Goal: Task Accomplishment & Management: Manage account settings

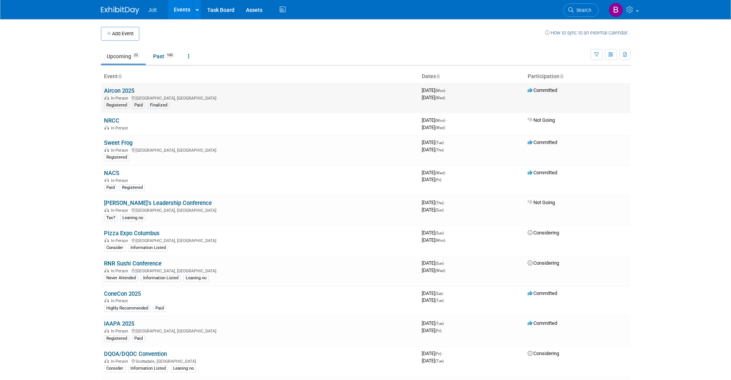
click at [127, 88] on link "Aircon 2025" at bounding box center [119, 90] width 30 height 7
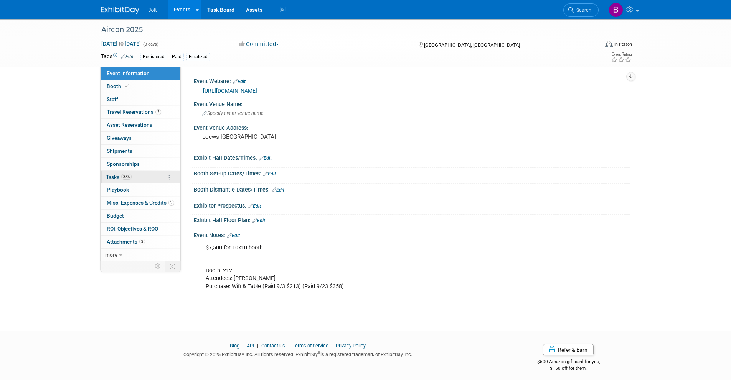
click at [136, 179] on link "87% Tasks 87%" at bounding box center [140, 177] width 80 height 13
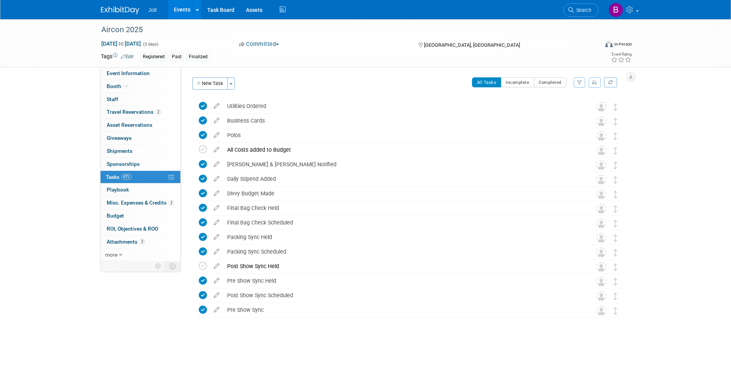
click at [119, 7] on img at bounding box center [120, 11] width 38 height 8
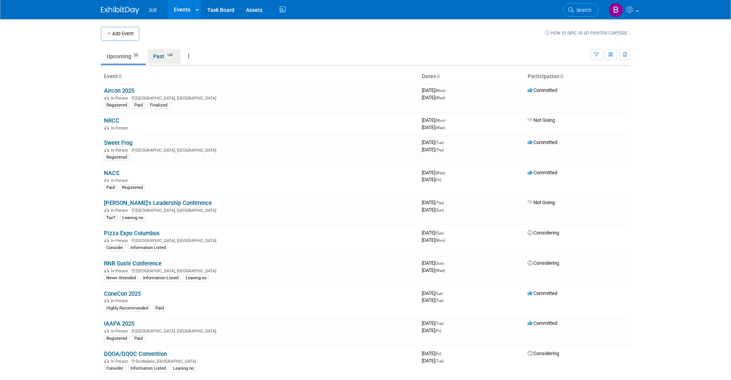
click at [167, 58] on link "Past 100" at bounding box center [163, 56] width 33 height 15
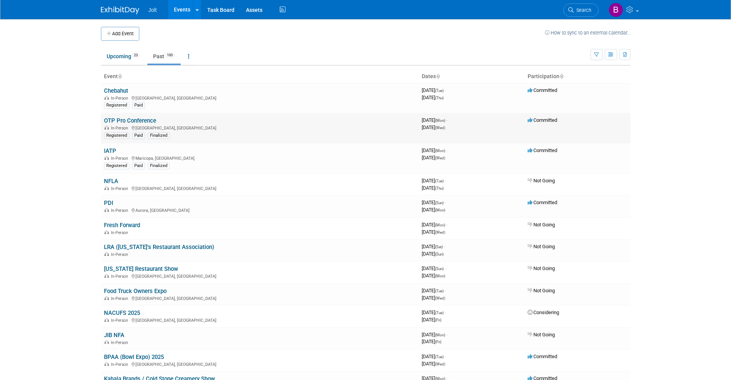
click at [124, 121] on link "OTP Pro Conference" at bounding box center [130, 120] width 52 height 7
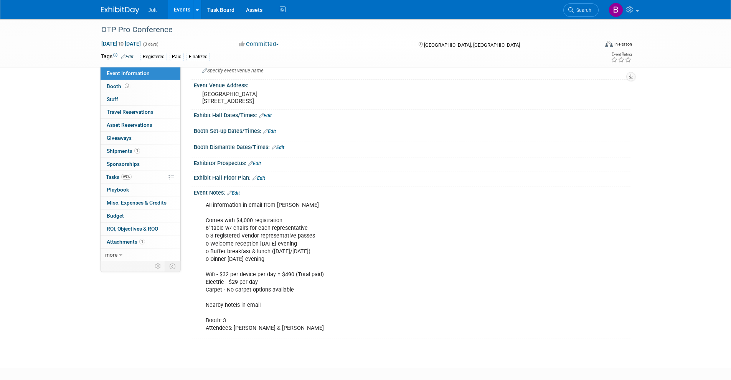
scroll to position [91, 0]
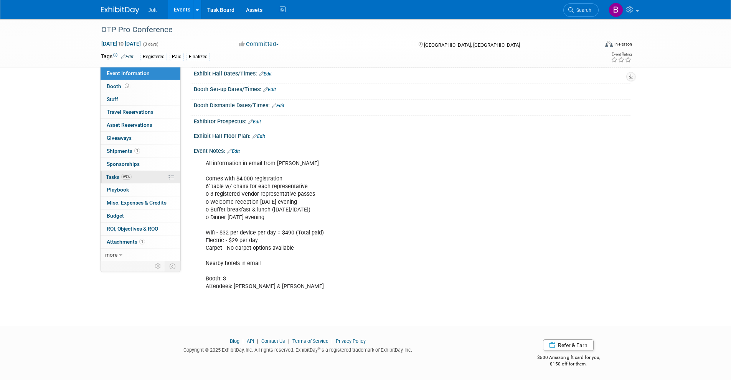
click at [131, 175] on span "69%" at bounding box center [126, 177] width 10 height 6
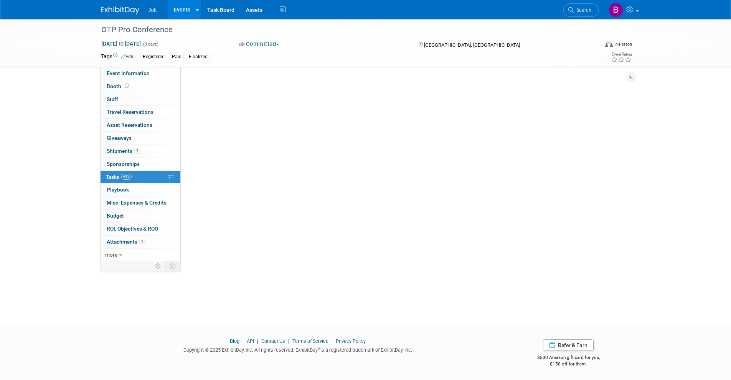
scroll to position [0, 0]
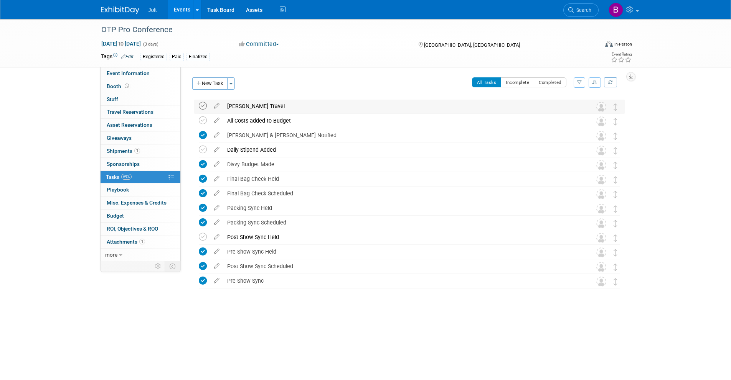
click at [202, 105] on icon at bounding box center [203, 106] width 8 height 8
click at [201, 152] on icon at bounding box center [203, 150] width 8 height 8
click at [120, 217] on span "Budget" at bounding box center [115, 216] width 17 height 6
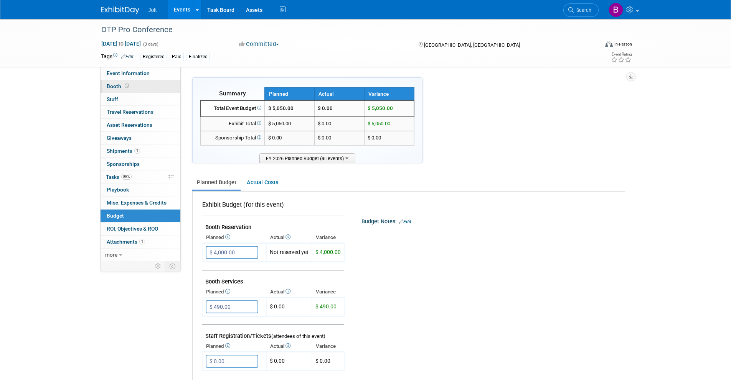
click at [123, 83] on span "Booth" at bounding box center [119, 86] width 24 height 6
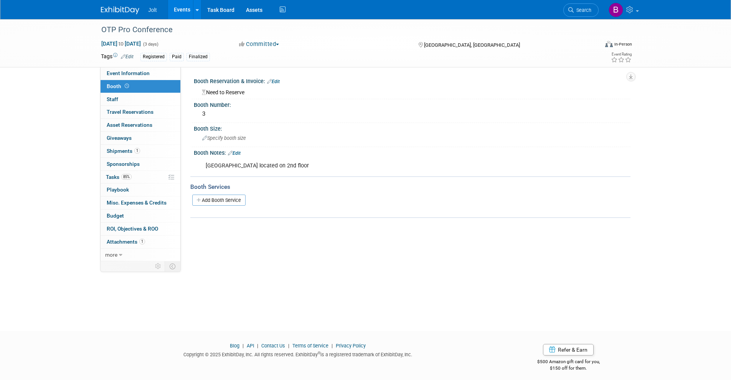
click at [273, 80] on link "Edit" at bounding box center [273, 81] width 13 height 5
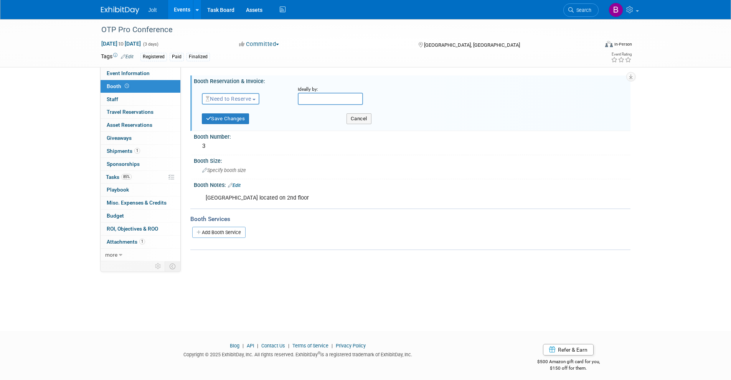
click at [244, 99] on span "Need to Reserve" at bounding box center [229, 99] width 46 height 6
click at [231, 124] on link "Reserved" at bounding box center [243, 122] width 82 height 11
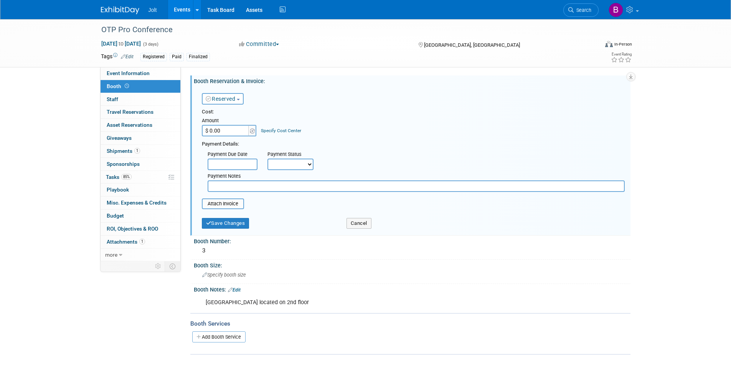
click at [221, 132] on input "$ 0.00" at bounding box center [226, 131] width 48 height 12
type input "$ 4,000.00"
click at [306, 163] on select "Not Paid Yet Partially Paid Paid in Full" at bounding box center [290, 165] width 46 height 12
select select "1"
click at [267, 159] on select "Not Paid Yet Partially Paid Paid in Full" at bounding box center [290, 165] width 46 height 12
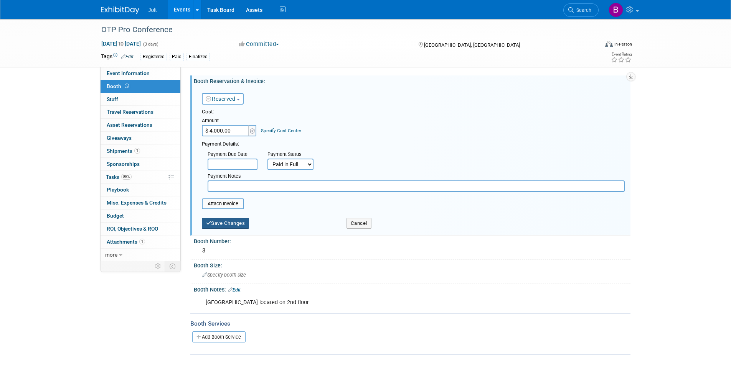
drag, startPoint x: 223, startPoint y: 224, endPoint x: 219, endPoint y: 221, distance: 4.8
click at [223, 224] on button "Save Changes" at bounding box center [226, 223] width 48 height 11
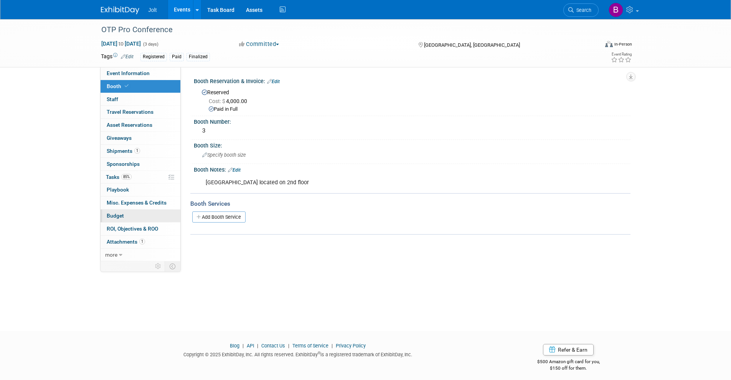
click at [131, 214] on link "Budget" at bounding box center [140, 216] width 80 height 13
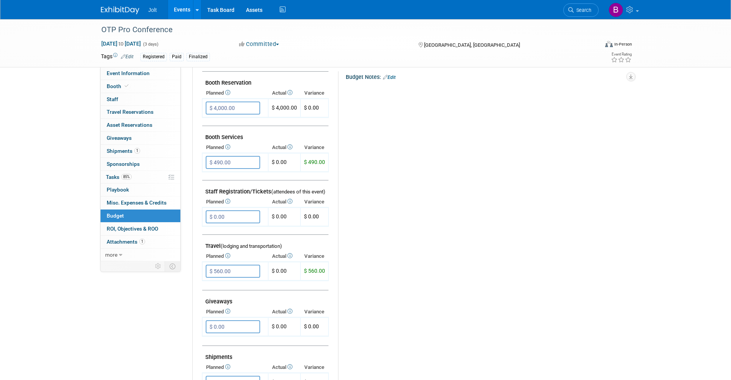
scroll to position [141, 0]
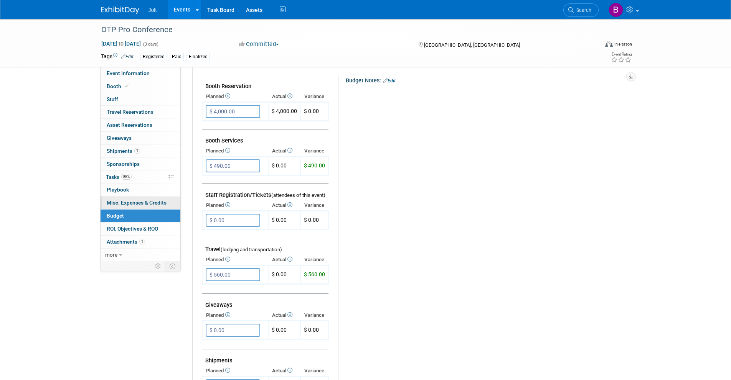
click at [135, 203] on span "Misc. Expenses & Credits 0" at bounding box center [137, 203] width 60 height 6
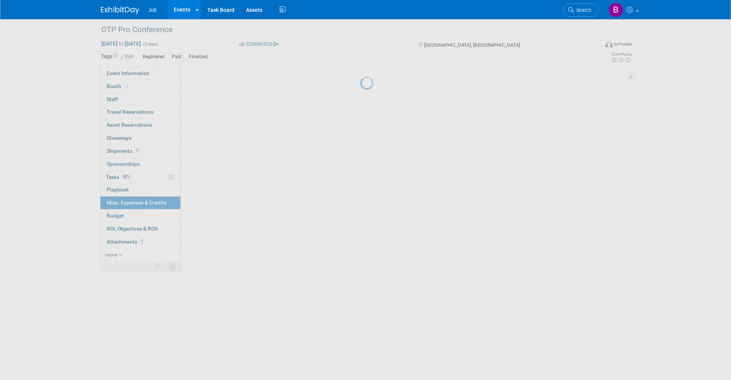
scroll to position [0, 0]
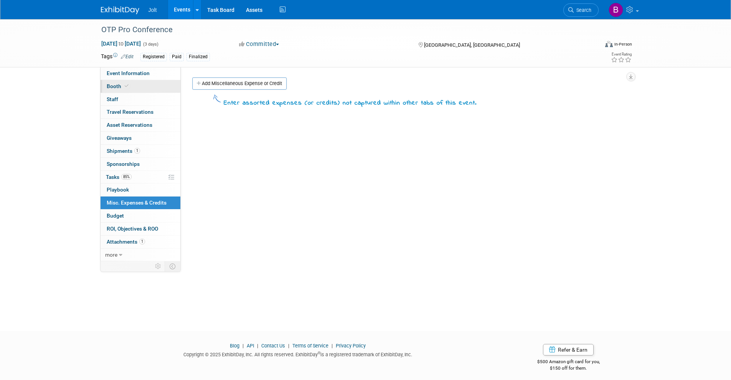
click at [140, 89] on link "Booth" at bounding box center [140, 86] width 80 height 13
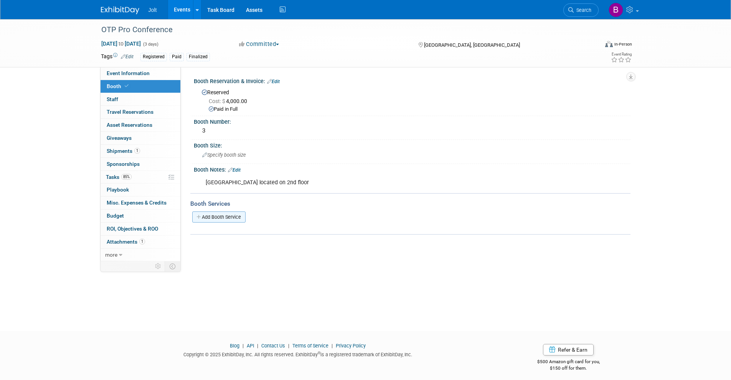
click at [225, 217] on link "Add Booth Service" at bounding box center [218, 217] width 53 height 11
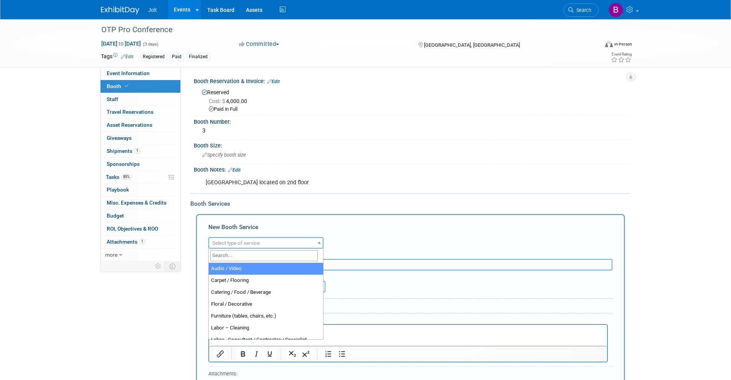
click at [259, 245] on span "Select type of service" at bounding box center [236, 243] width 48 height 6
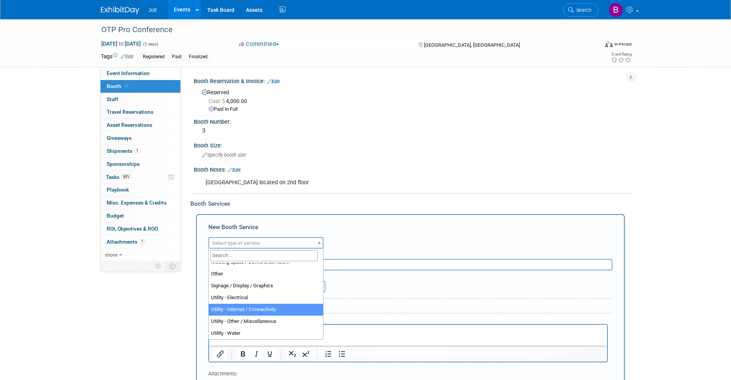
select select "18"
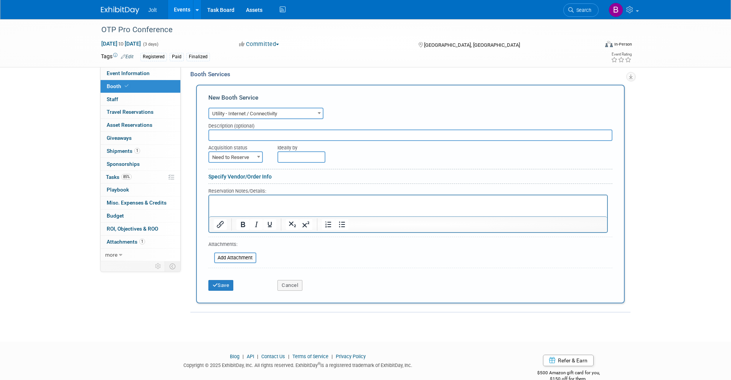
scroll to position [132, 0]
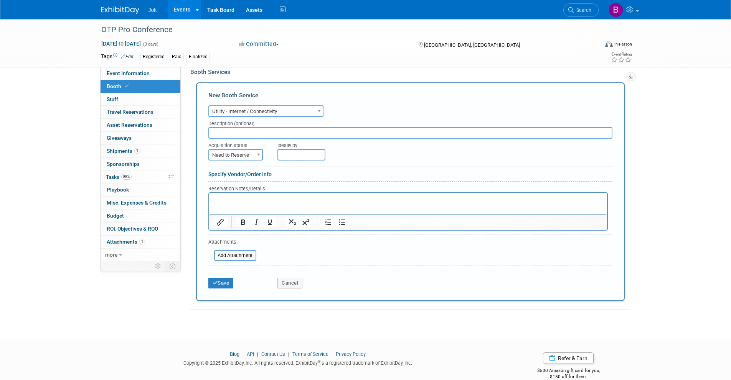
click at [252, 154] on span "Need to Reserve" at bounding box center [235, 155] width 53 height 11
select select "2"
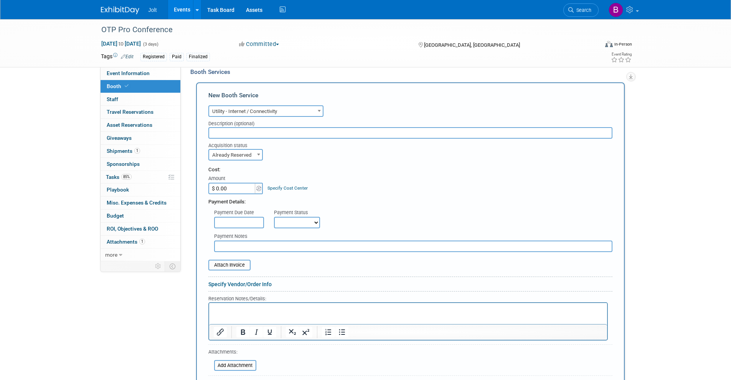
click at [246, 189] on input "$ 0.00" at bounding box center [232, 189] width 48 height 12
type input "$ 490.00"
click at [112, 216] on span "Budget" at bounding box center [115, 216] width 17 height 6
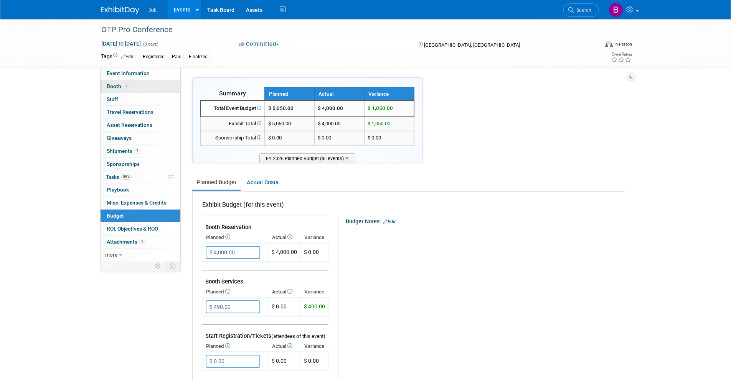
click at [133, 88] on link "Booth" at bounding box center [140, 86] width 80 height 13
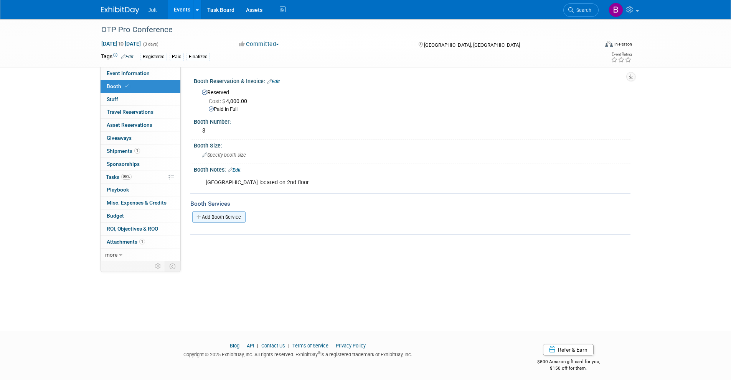
click at [241, 215] on link "Add Booth Service" at bounding box center [218, 217] width 53 height 11
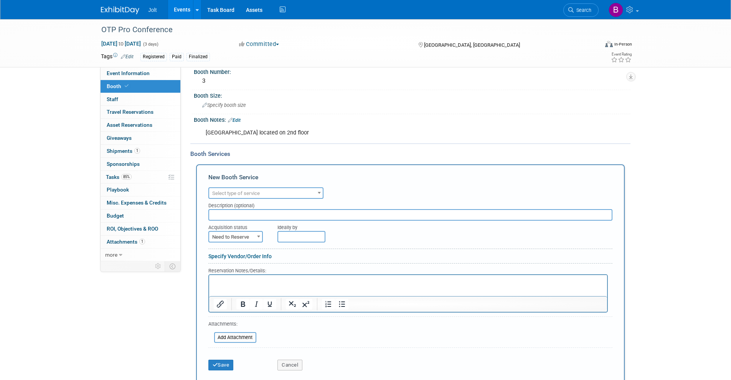
scroll to position [52, 0]
click at [269, 189] on span "Select type of service" at bounding box center [266, 191] width 114 height 11
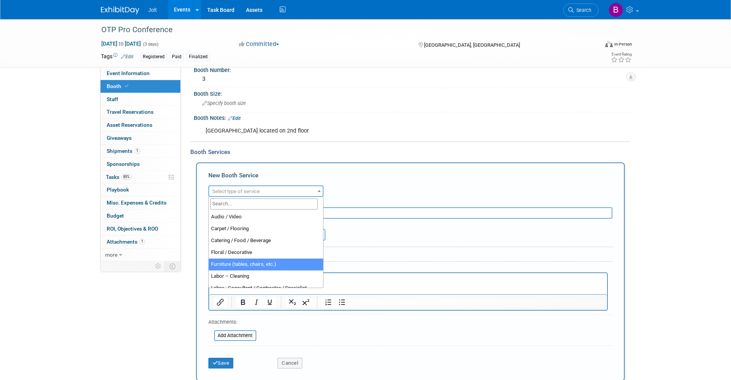
scroll to position [197, 0]
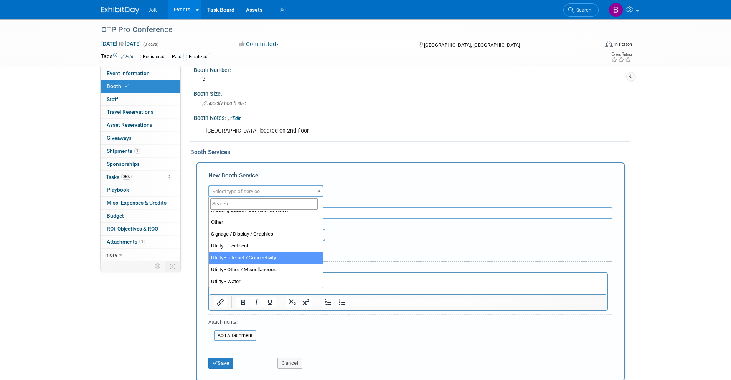
select select "18"
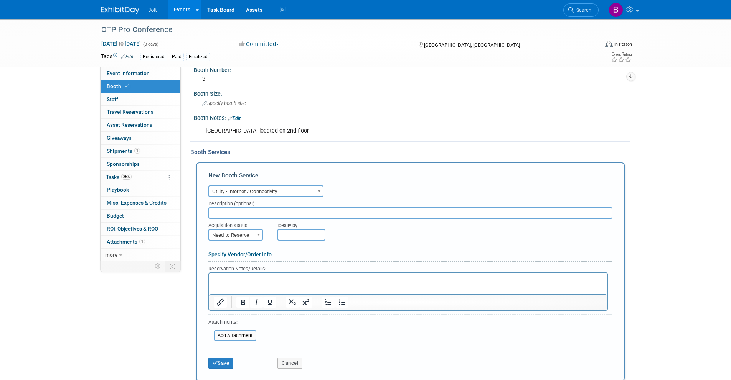
click at [234, 238] on span "Need to Reserve" at bounding box center [235, 235] width 53 height 11
select select "2"
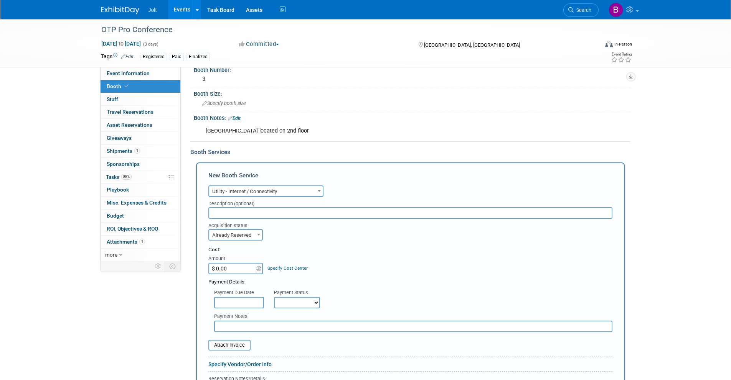
click at [237, 266] on input "$ 0.00" at bounding box center [232, 269] width 48 height 12
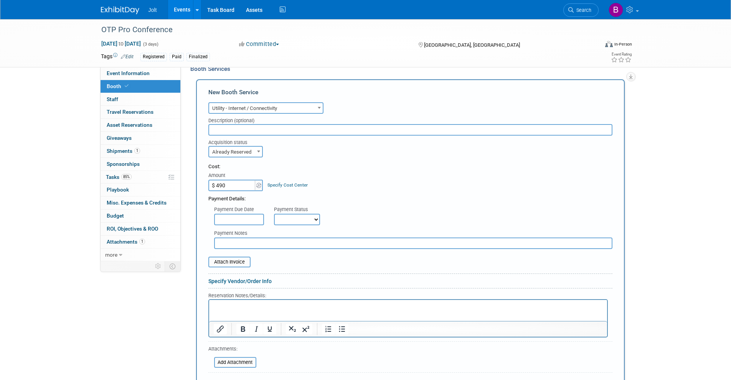
scroll to position [209, 0]
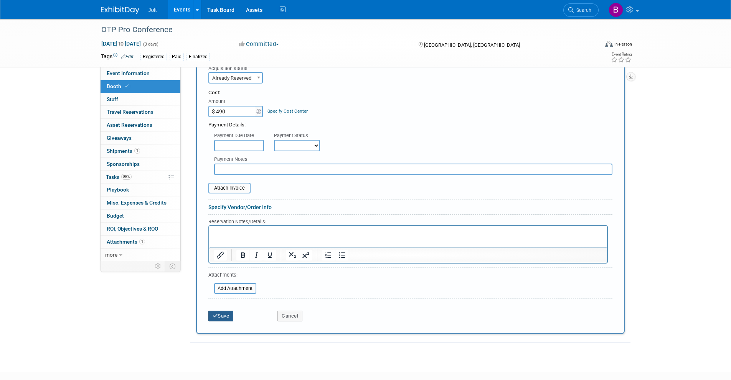
type input "$ 490.00"
click at [219, 318] on button "Save" at bounding box center [220, 316] width 25 height 11
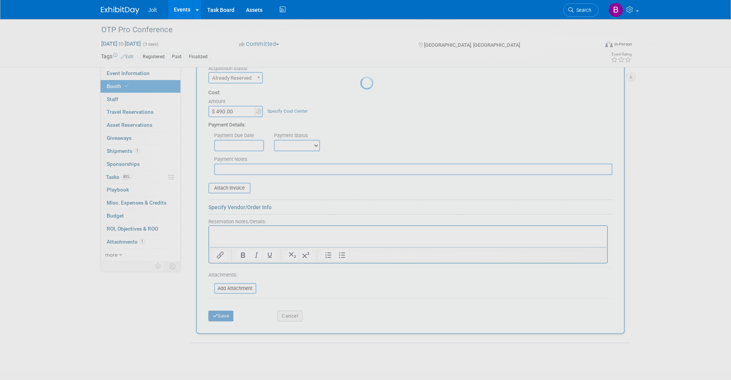
scroll to position [5, 0]
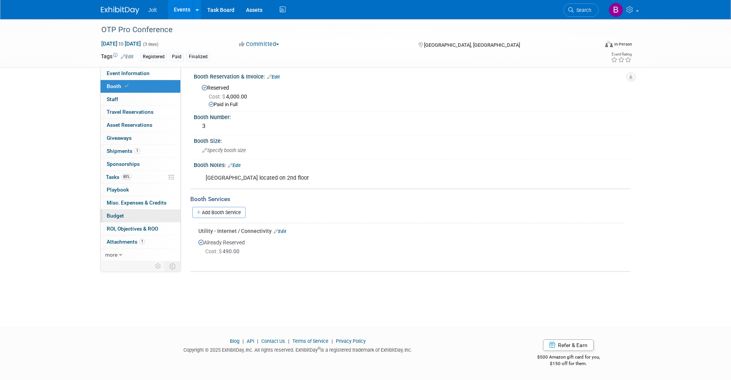
click at [114, 215] on span "Budget" at bounding box center [115, 216] width 17 height 6
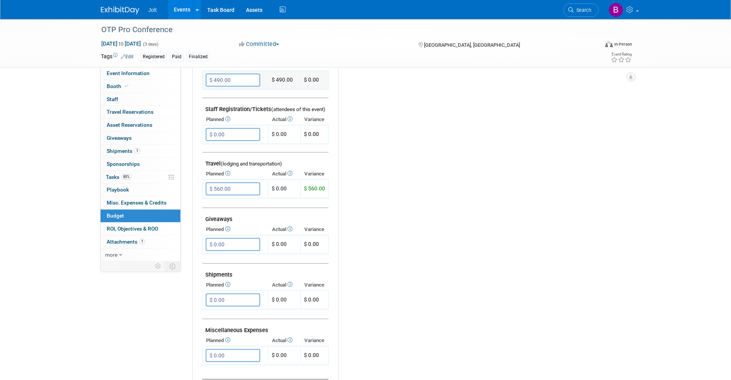
scroll to position [234, 0]
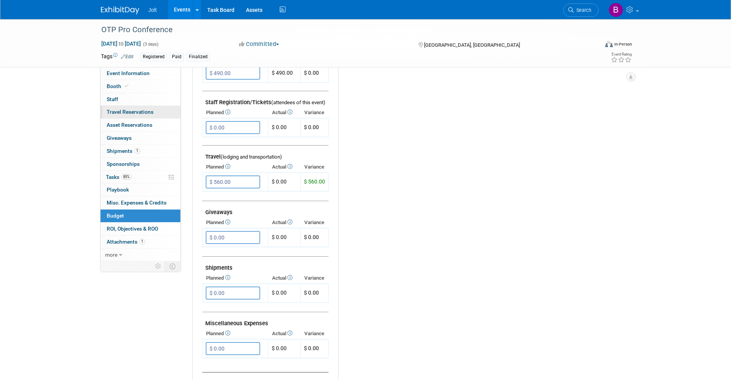
click at [133, 114] on span "Travel Reservations 0" at bounding box center [130, 112] width 47 height 6
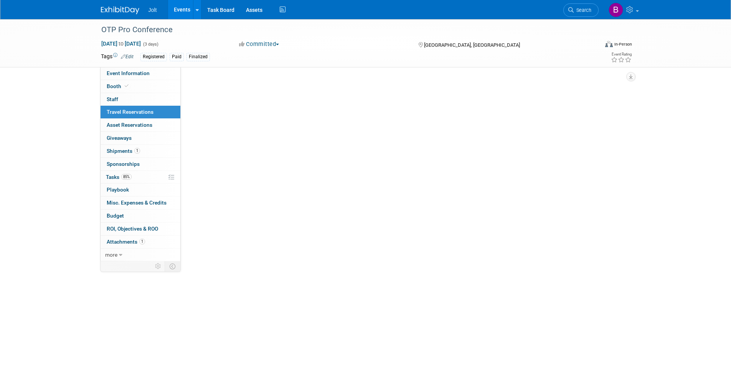
scroll to position [0, 0]
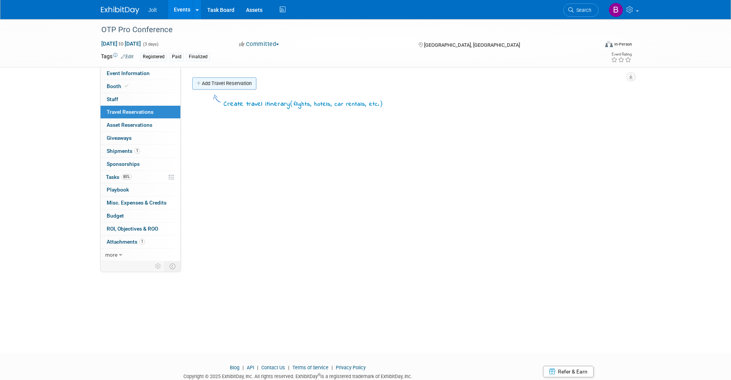
click at [239, 85] on link "Add Travel Reservation" at bounding box center [224, 83] width 64 height 12
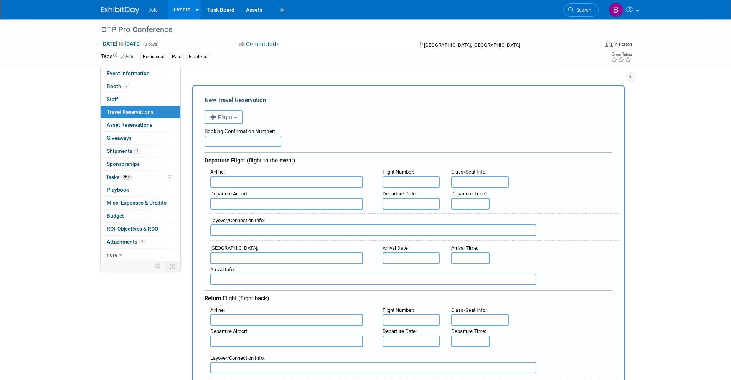
click at [233, 119] on span "Flight" at bounding box center [221, 117] width 23 height 6
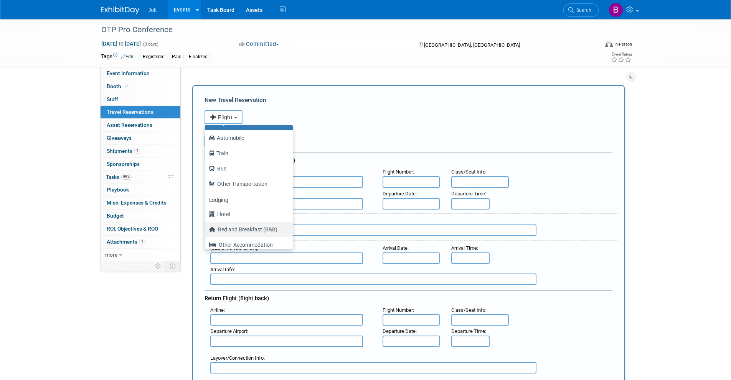
scroll to position [33, 0]
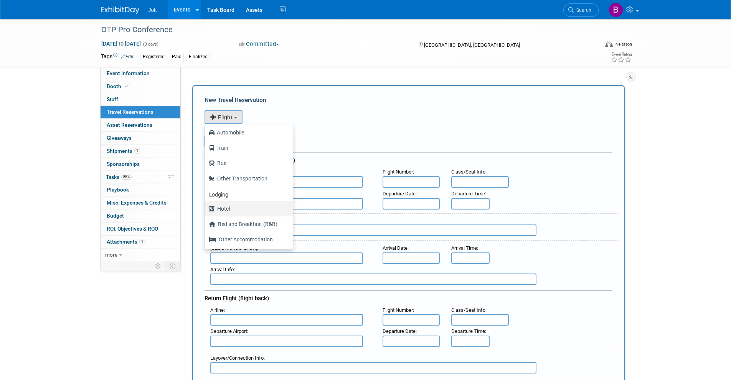
click at [231, 209] on label "Hotel" at bounding box center [247, 209] width 76 height 12
click at [206, 209] on input "Hotel" at bounding box center [203, 208] width 5 height 5
select select "6"
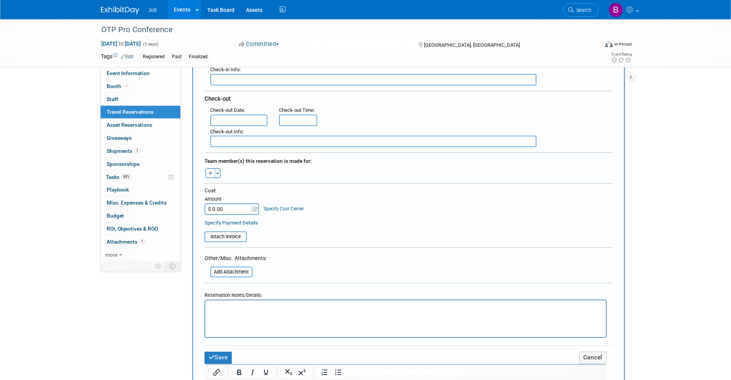
scroll to position [204, 0]
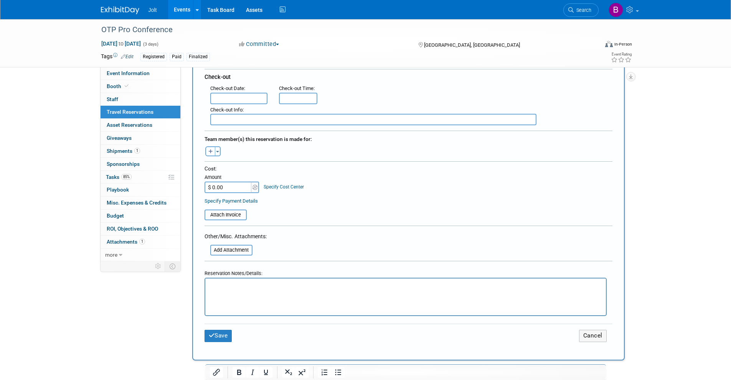
click at [221, 188] on input "$ 0.00" at bounding box center [228, 188] width 48 height 12
type input "$ 201.00"
click at [228, 339] on button "Save" at bounding box center [218, 336] width 28 height 12
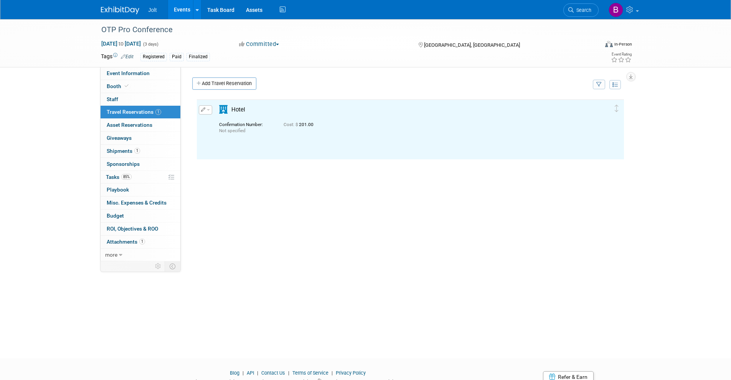
scroll to position [0, 0]
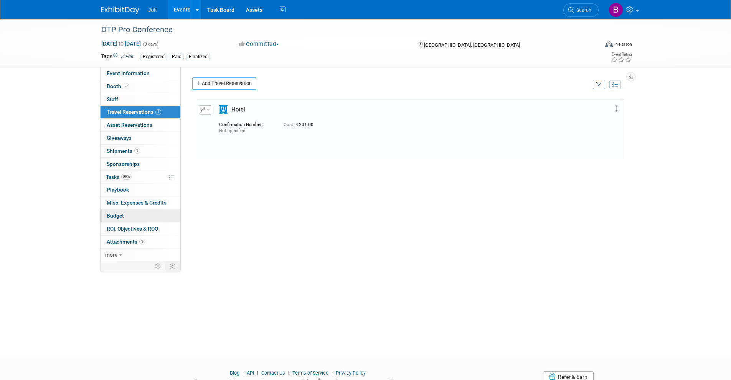
click at [125, 215] on link "Budget" at bounding box center [140, 216] width 80 height 13
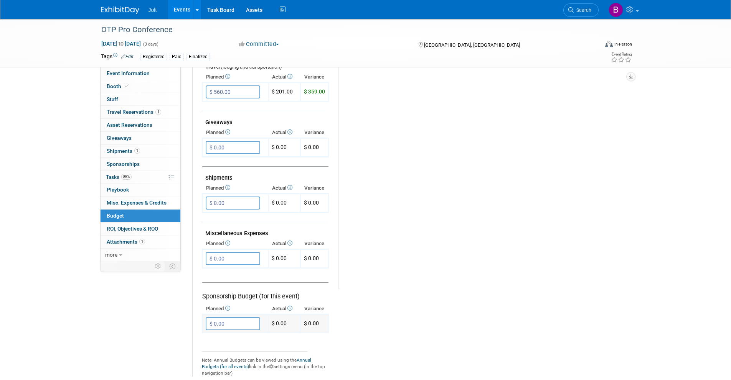
scroll to position [174, 0]
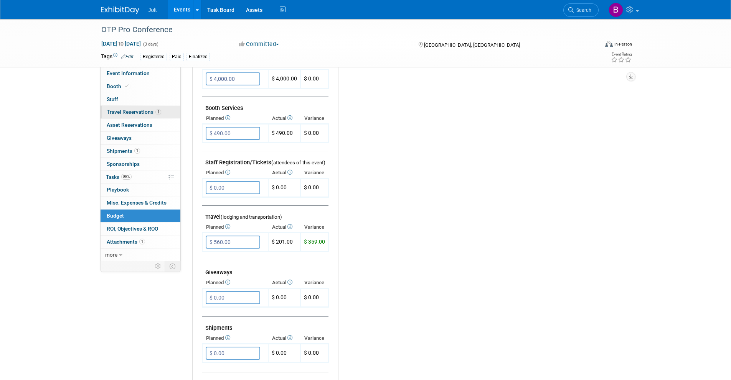
click at [135, 110] on span "Travel Reservations 1" at bounding box center [134, 112] width 54 height 6
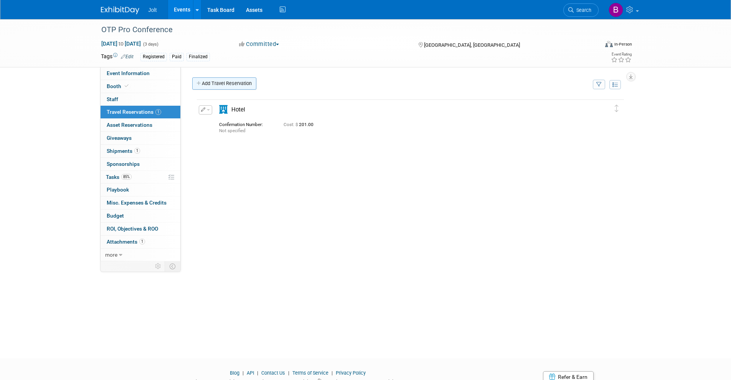
scroll to position [0, 0]
click at [233, 84] on link "Add Travel Reservation" at bounding box center [224, 83] width 64 height 12
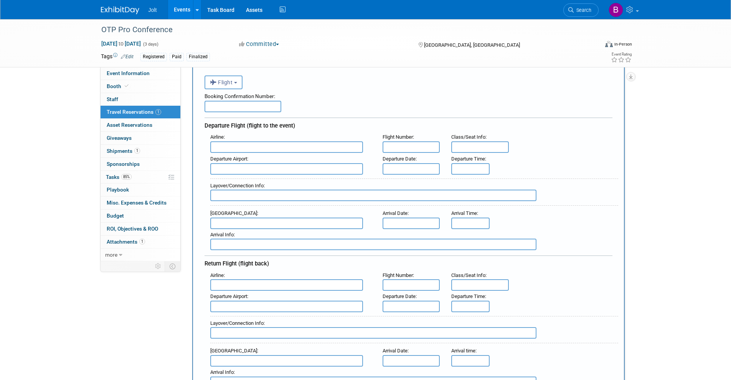
scroll to position [140, 0]
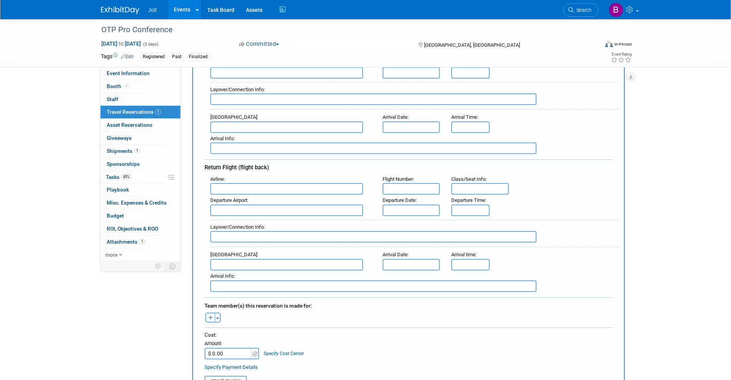
click at [228, 355] on input "$ 0.00" at bounding box center [228, 354] width 48 height 12
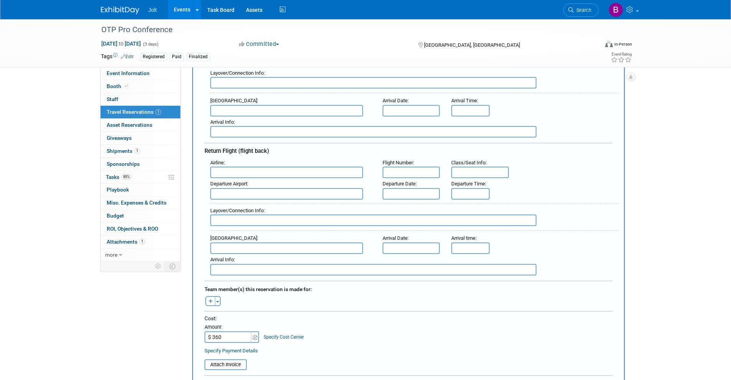
scroll to position [381, 0]
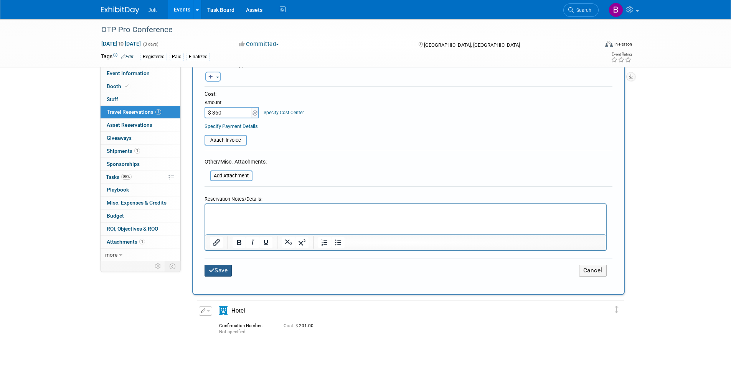
type input "$ 360.00"
click at [220, 265] on button "Save" at bounding box center [218, 271] width 28 height 12
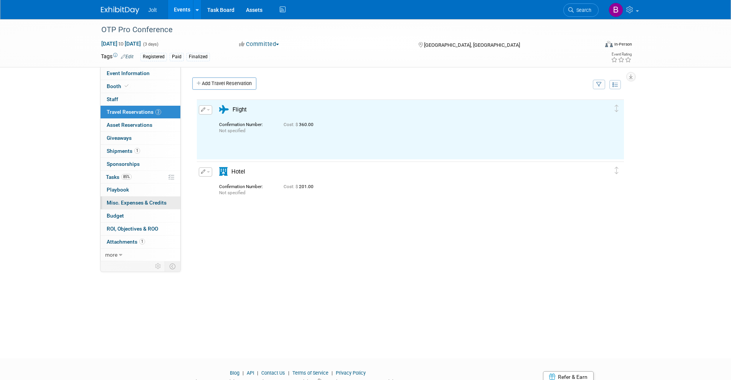
scroll to position [0, 0]
click at [137, 214] on link "Budget" at bounding box center [140, 216] width 80 height 13
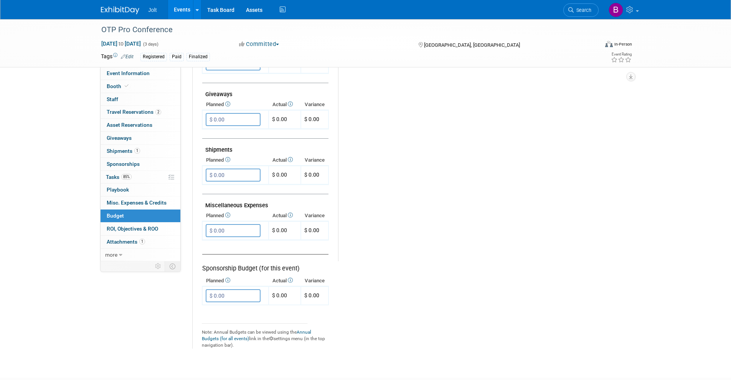
scroll to position [353, 0]
drag, startPoint x: 124, startPoint y: 203, endPoint x: 201, endPoint y: 201, distance: 76.7
click at [124, 203] on span "Misc. Expenses & Credits 0" at bounding box center [137, 203] width 60 height 6
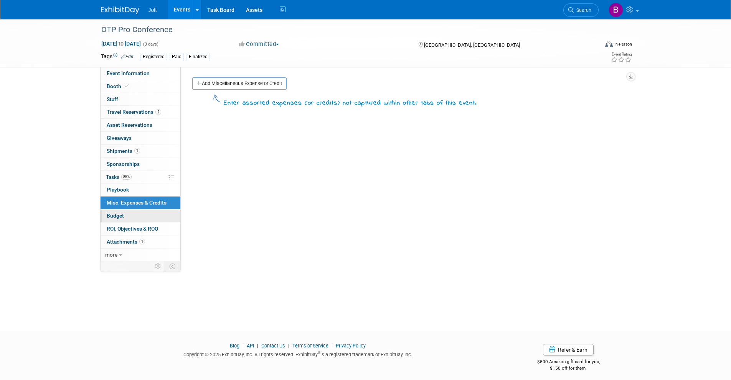
click at [134, 213] on link "Budget" at bounding box center [140, 216] width 80 height 13
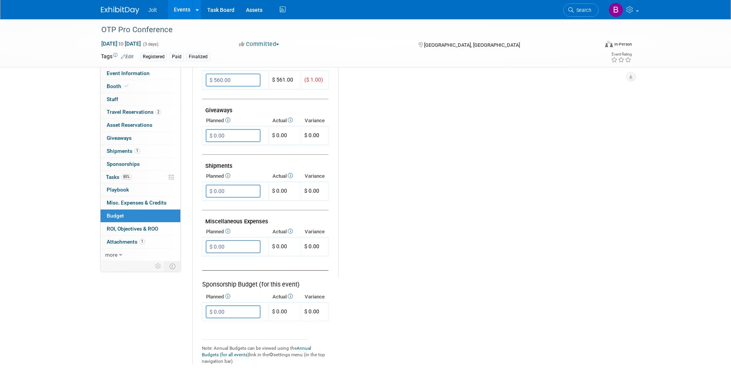
scroll to position [403, 0]
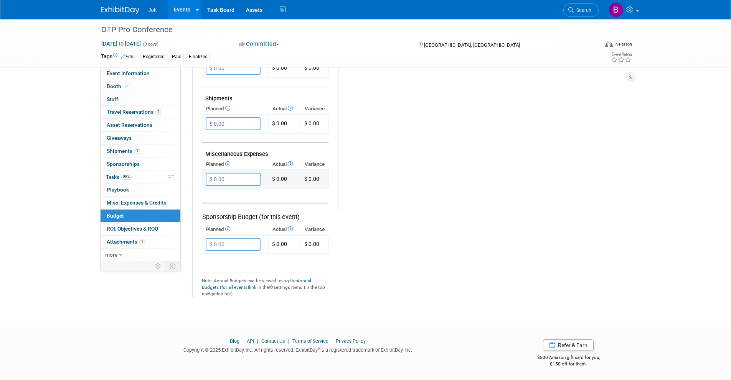
click at [225, 179] on input "$ 0.00" at bounding box center [233, 179] width 55 height 13
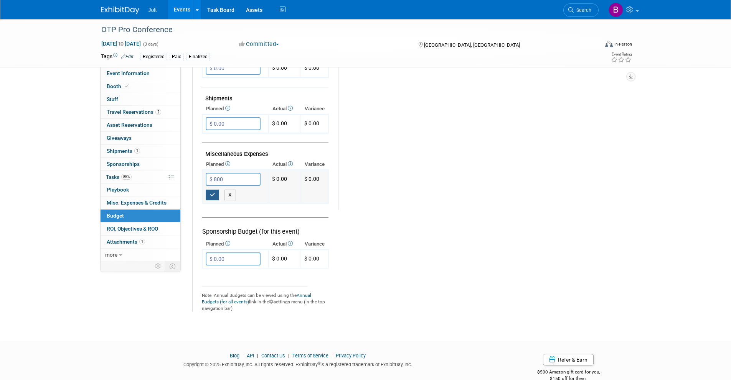
type input "$ 800.00"
click at [215, 196] on button "button" at bounding box center [213, 195] width 14 height 11
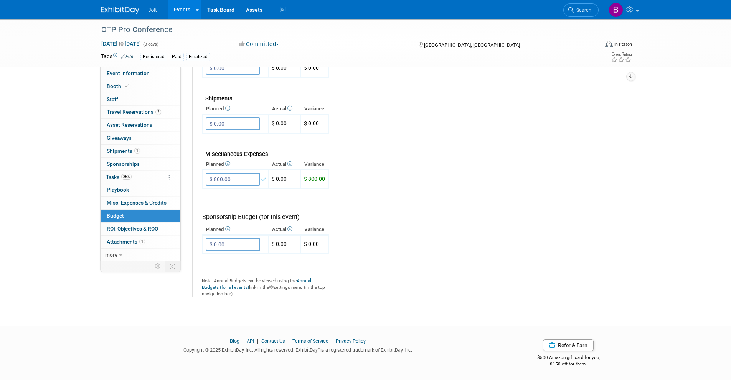
drag, startPoint x: 139, startPoint y: 203, endPoint x: 144, endPoint y: 202, distance: 5.2
click at [139, 203] on span "Misc. Expenses & Credits 0" at bounding box center [137, 203] width 60 height 6
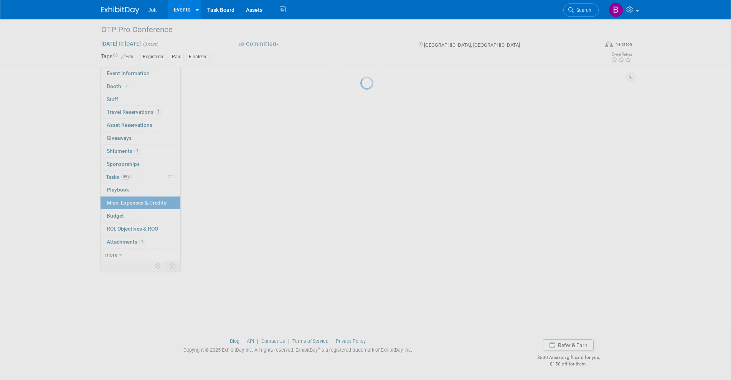
scroll to position [0, 0]
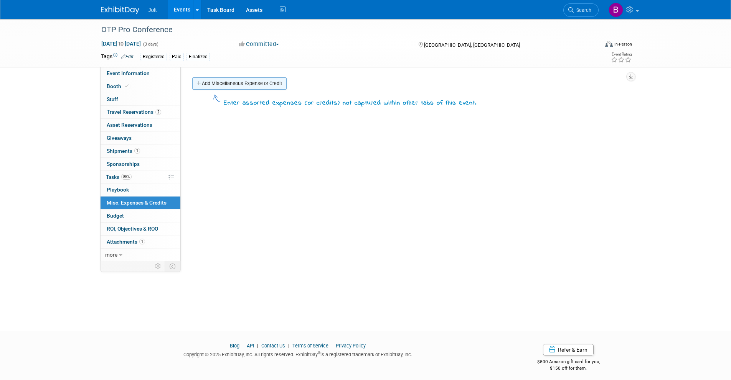
click at [237, 84] on link "Add Miscellaneous Expense or Credit" at bounding box center [239, 83] width 94 height 12
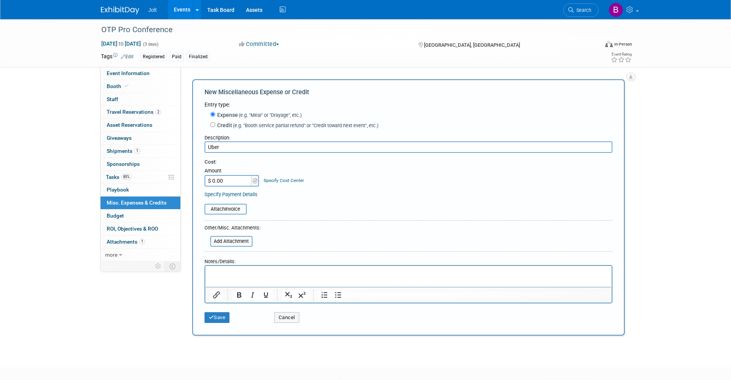
type input "Uber"
click at [228, 181] on input "$ 0.00" at bounding box center [228, 181] width 48 height 12
type input "$ 101.00"
click at [211, 316] on icon "submit" at bounding box center [211, 317] width 5 height 5
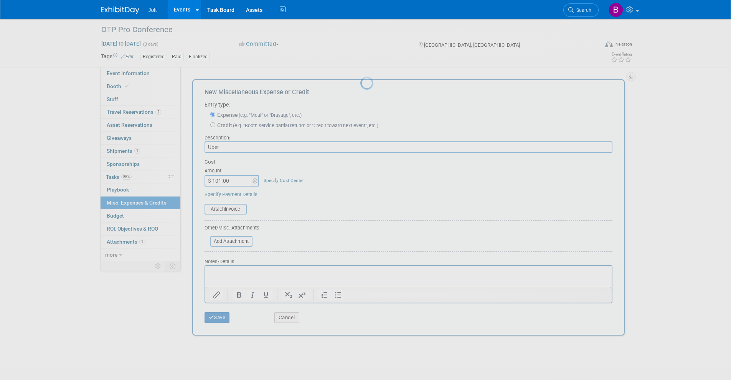
scroll to position [5, 0]
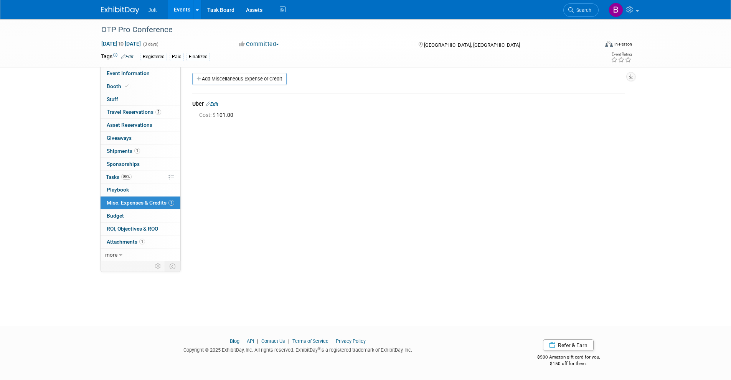
drag, startPoint x: 217, startPoint y: 76, endPoint x: 230, endPoint y: 110, distance: 35.7
click at [217, 76] on link "Add Miscellaneous Expense or Credit" at bounding box center [239, 79] width 94 height 12
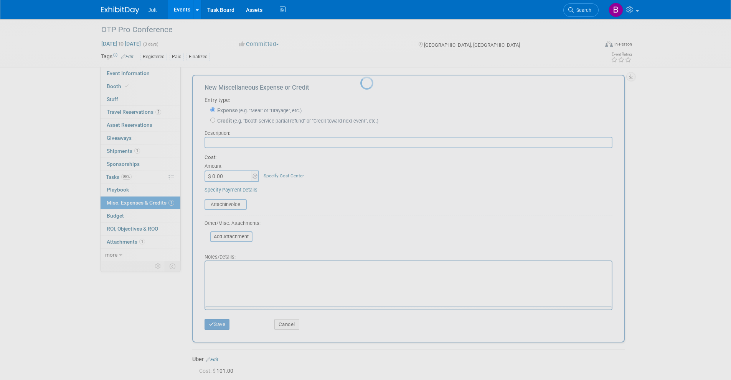
scroll to position [0, 0]
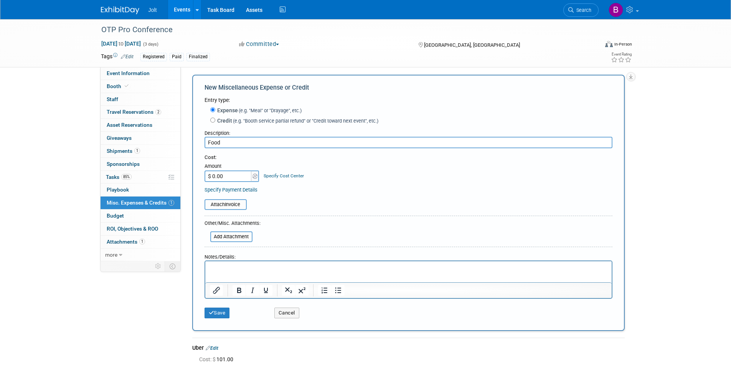
type input "Food"
click at [218, 178] on input "$ 0.00" at bounding box center [228, 177] width 48 height 12
type input "$ 120.00"
click at [216, 313] on button "Save" at bounding box center [216, 313] width 25 height 11
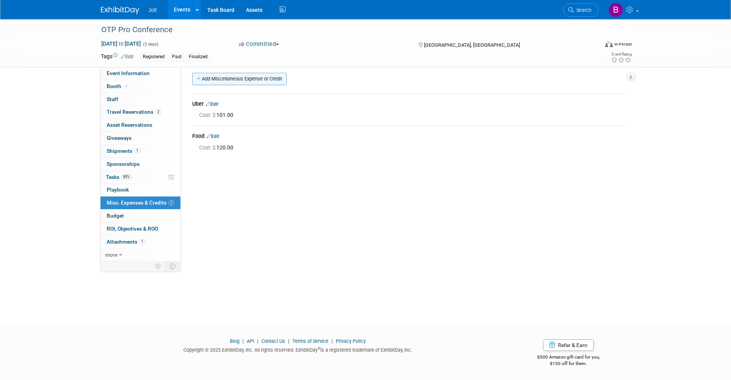
click at [221, 80] on link "Add Miscellaneous Expense or Credit" at bounding box center [239, 79] width 94 height 12
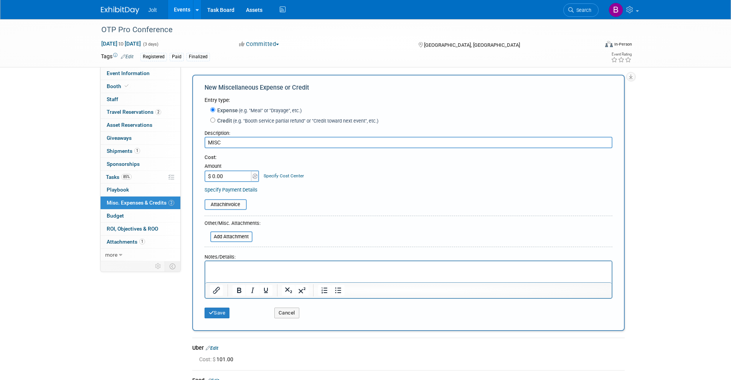
type input "MISC"
click at [250, 168] on td "Amount $ 0.00" at bounding box center [232, 171] width 56 height 21
type input "$ 50.00"
click at [217, 316] on button "Save" at bounding box center [216, 313] width 25 height 11
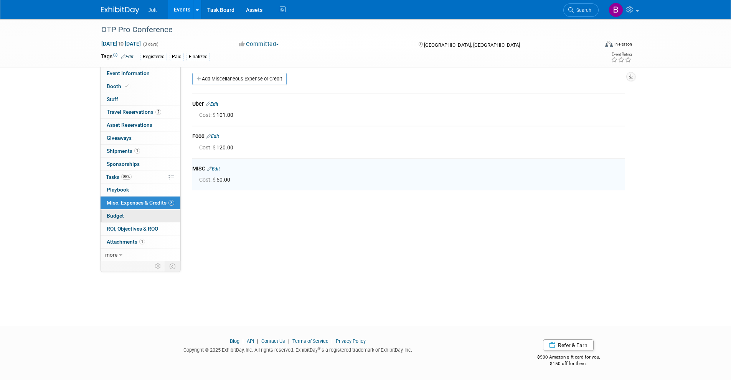
click at [122, 217] on span "Budget" at bounding box center [115, 216] width 17 height 6
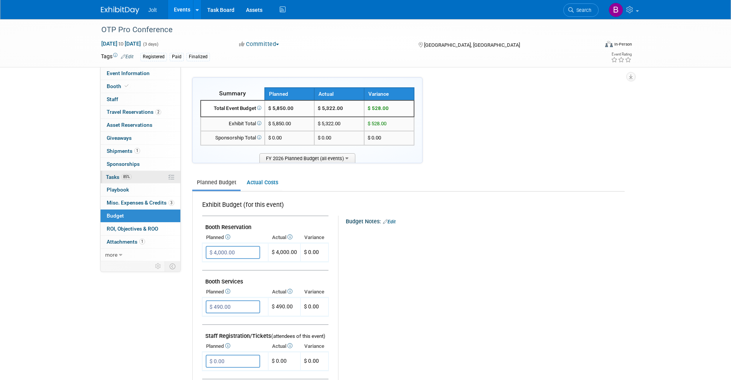
click at [115, 178] on span "Tasks 85%" at bounding box center [119, 177] width 26 height 6
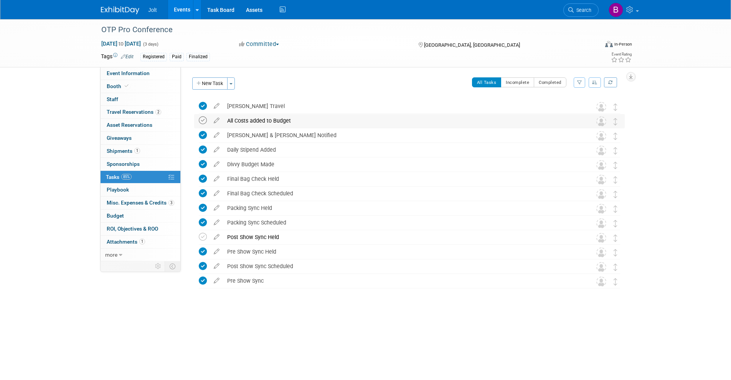
click at [204, 122] on icon at bounding box center [203, 121] width 8 height 8
click at [132, 73] on span "Event Information" at bounding box center [128, 73] width 43 height 6
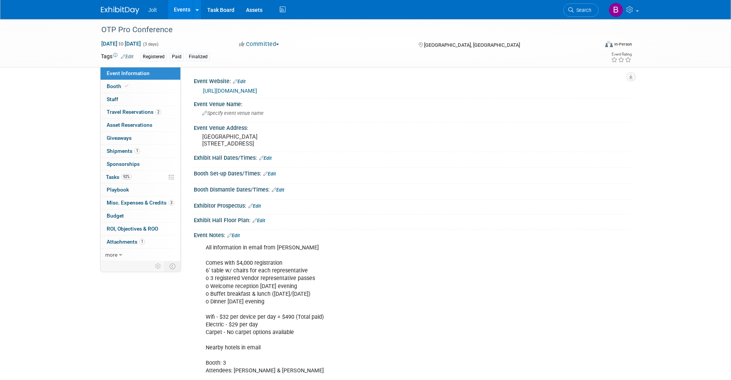
scroll to position [24, 0]
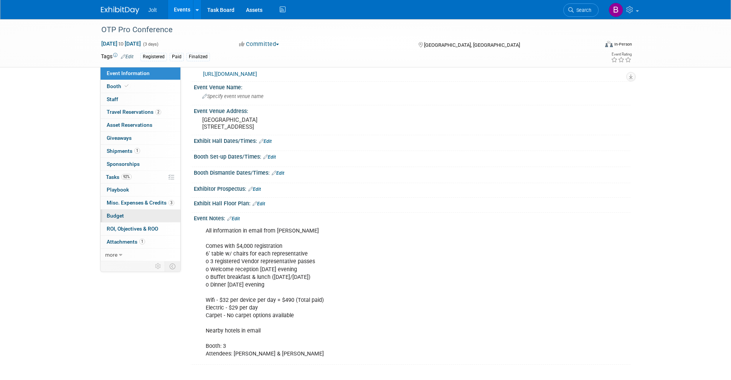
click at [120, 216] on span "Budget" at bounding box center [115, 216] width 17 height 6
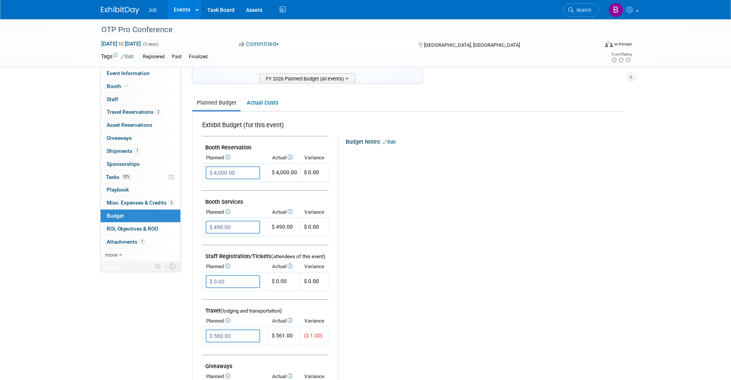
scroll to position [0, 0]
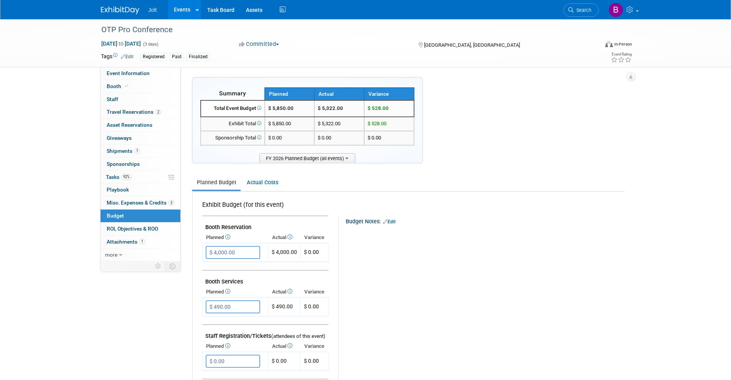
click at [112, 9] on img at bounding box center [120, 11] width 38 height 8
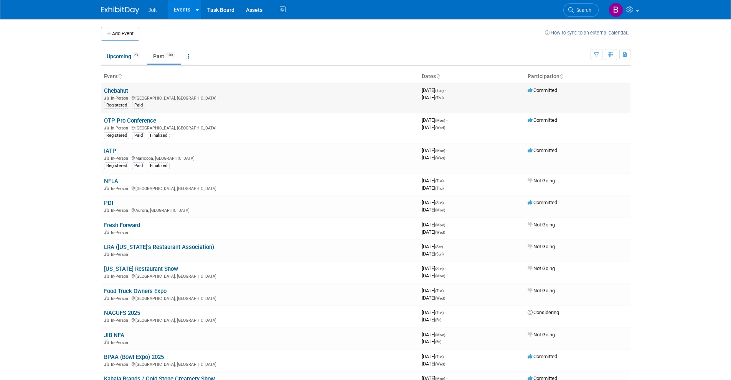
click at [111, 90] on link "Chebahut" at bounding box center [116, 90] width 24 height 7
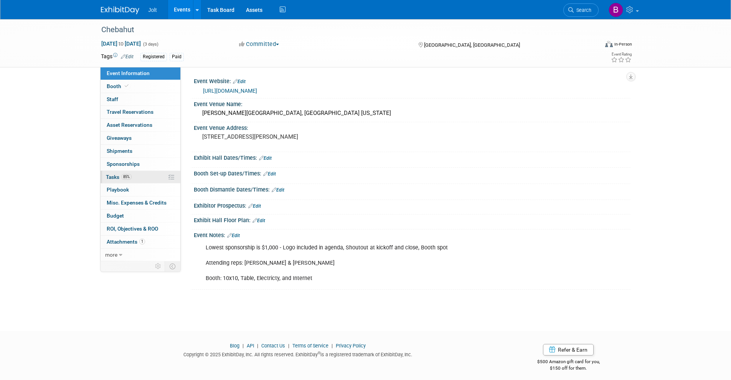
click at [137, 178] on link "85% Tasks 85%" at bounding box center [140, 177] width 80 height 13
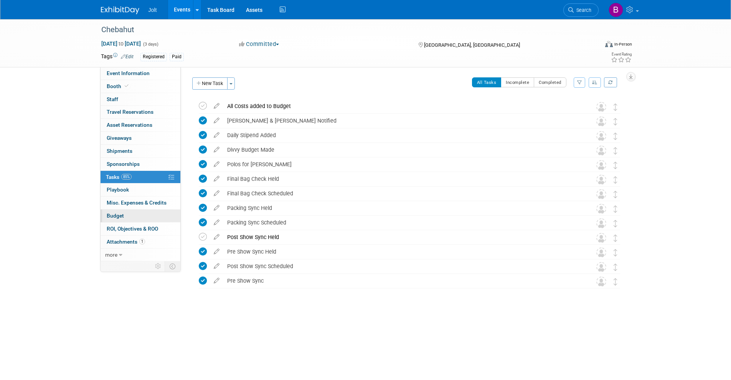
click at [130, 218] on link "Budget" at bounding box center [140, 216] width 80 height 13
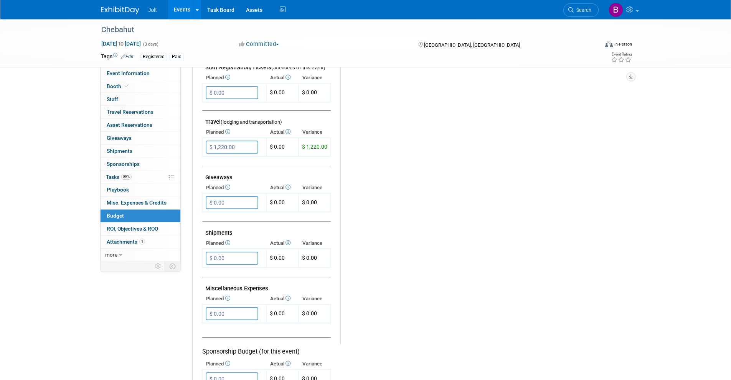
scroll to position [301, 0]
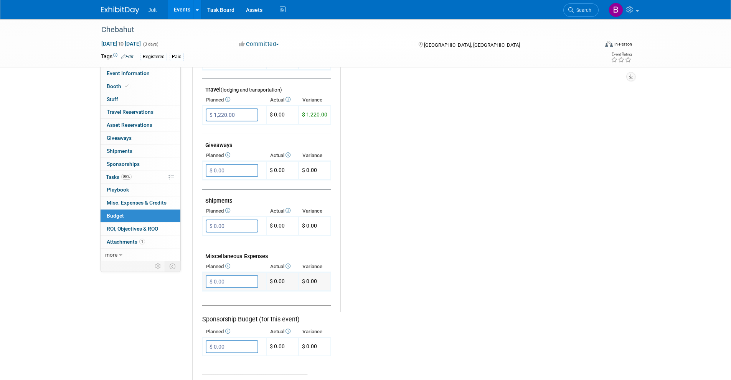
click at [229, 287] on input "$ 0.00" at bounding box center [232, 281] width 53 height 13
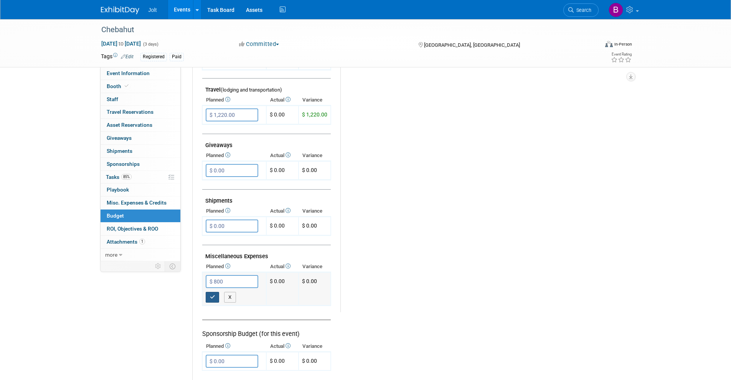
type input "$ 800.00"
click at [216, 296] on button "button" at bounding box center [213, 297] width 14 height 11
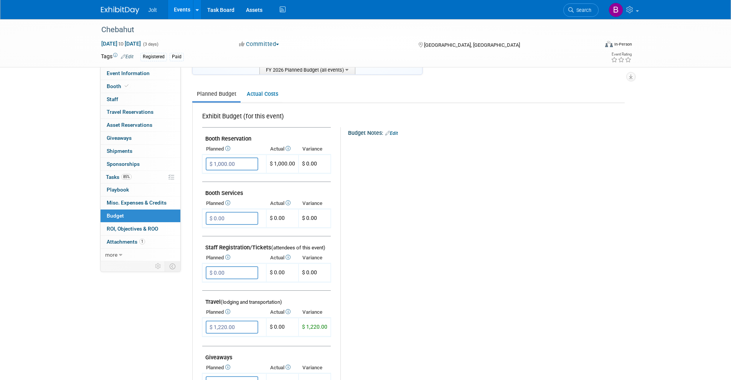
scroll to position [87, 0]
click at [130, 115] on span "Travel Reservations 0" at bounding box center [130, 112] width 47 height 6
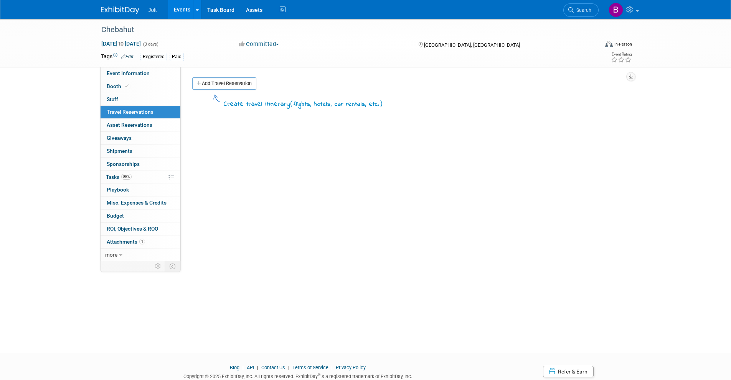
drag, startPoint x: 249, startPoint y: 87, endPoint x: 249, endPoint y: 93, distance: 5.4
click at [249, 87] on link "Add Travel Reservation" at bounding box center [224, 83] width 64 height 12
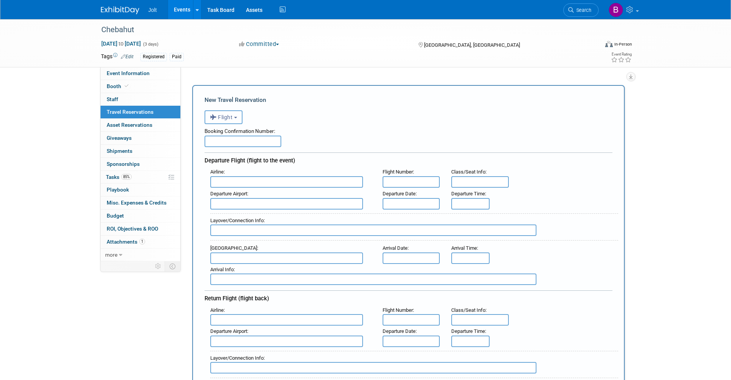
click at [224, 117] on span "Flight" at bounding box center [221, 117] width 23 height 6
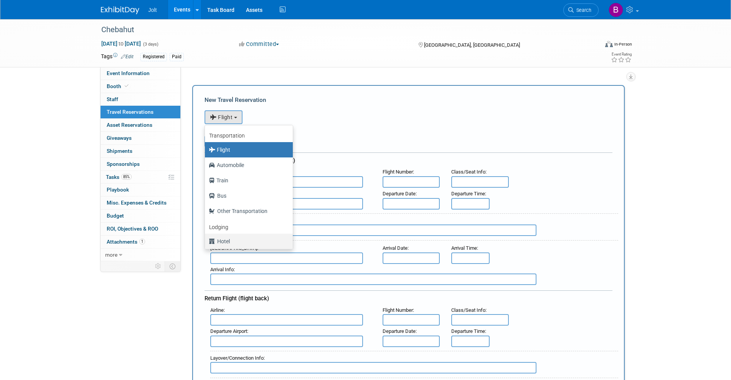
click at [229, 239] on label "Hotel" at bounding box center [247, 241] width 76 height 12
click at [206, 239] on input "Hotel" at bounding box center [203, 240] width 5 height 5
select select "6"
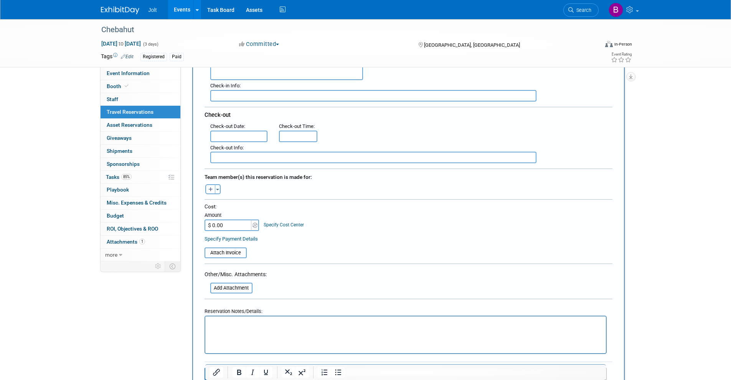
scroll to position [194, 0]
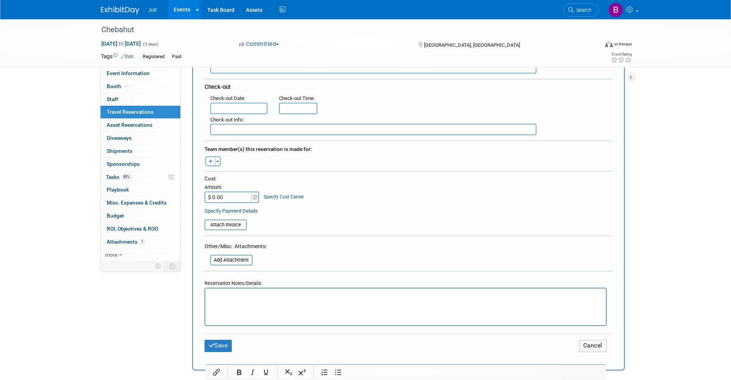
click at [219, 198] on input "$ 0.00" at bounding box center [228, 198] width 48 height 12
type input "$ 587.00"
click at [221, 343] on button "Save" at bounding box center [218, 346] width 28 height 12
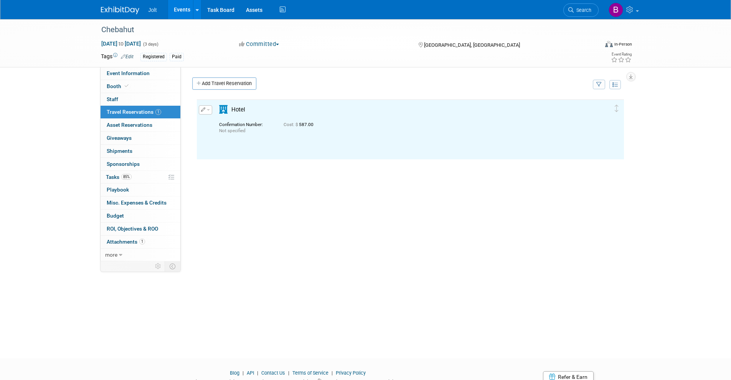
scroll to position [0, 0]
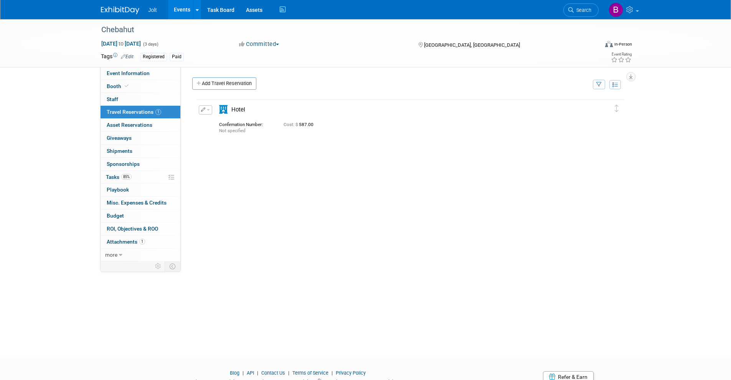
drag, startPoint x: 124, startPoint y: 202, endPoint x: 176, endPoint y: 186, distance: 54.6
click at [124, 202] on span "Misc. Expenses & Credits 0" at bounding box center [137, 203] width 60 height 6
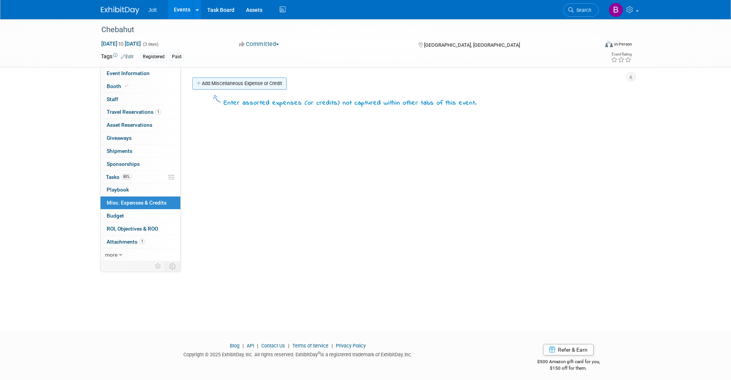
click at [224, 82] on link "Add Miscellaneous Expense or Credit" at bounding box center [239, 83] width 94 height 12
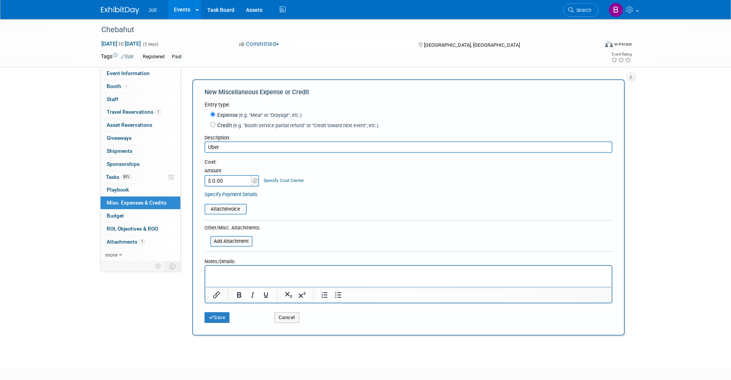
type input "Uber"
click at [231, 179] on input "$ 0.00" at bounding box center [228, 181] width 48 height 12
type input "$ 261.00"
click at [215, 316] on button "Save" at bounding box center [216, 318] width 25 height 11
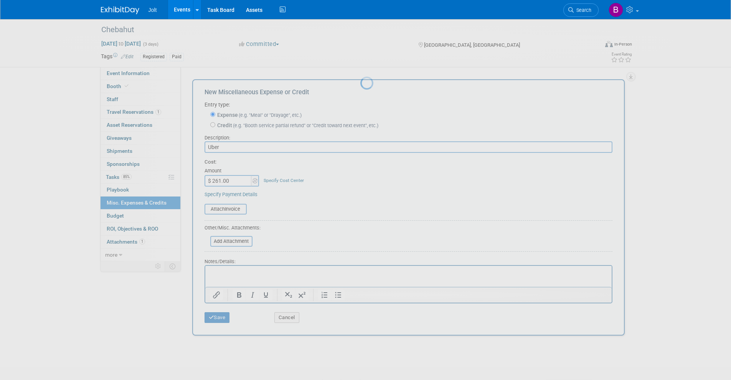
scroll to position [5, 0]
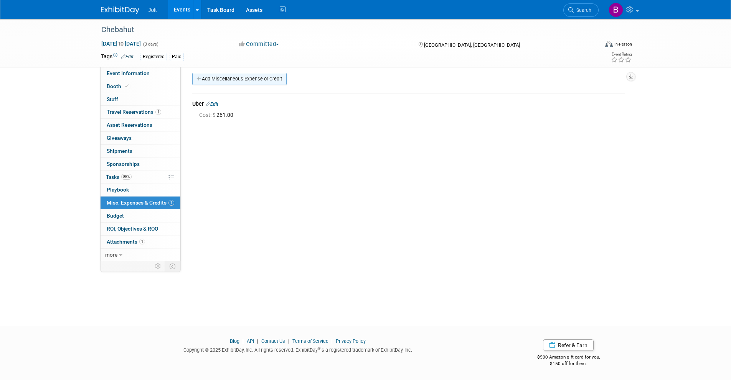
click at [241, 78] on link "Add Miscellaneous Expense or Credit" at bounding box center [239, 79] width 94 height 12
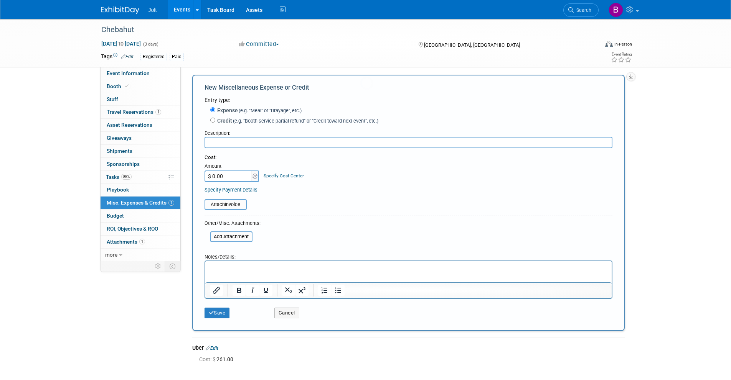
scroll to position [0, 0]
type input "Food"
click at [229, 178] on input "$ 0.00" at bounding box center [228, 177] width 48 height 12
type input "$ 188.00"
click at [224, 314] on button "Save" at bounding box center [216, 313] width 25 height 11
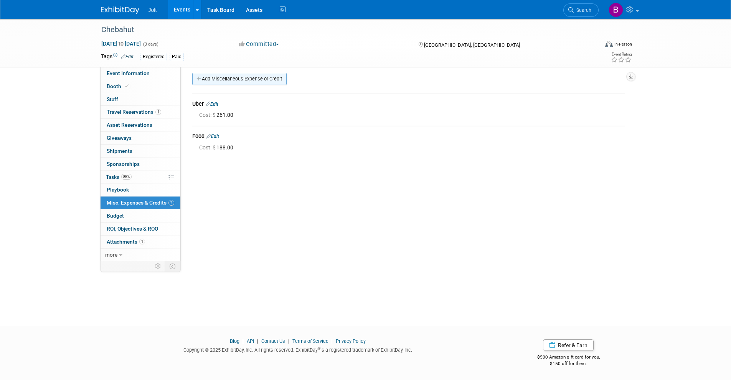
click at [242, 79] on link "Add Miscellaneous Expense or Credit" at bounding box center [239, 79] width 94 height 12
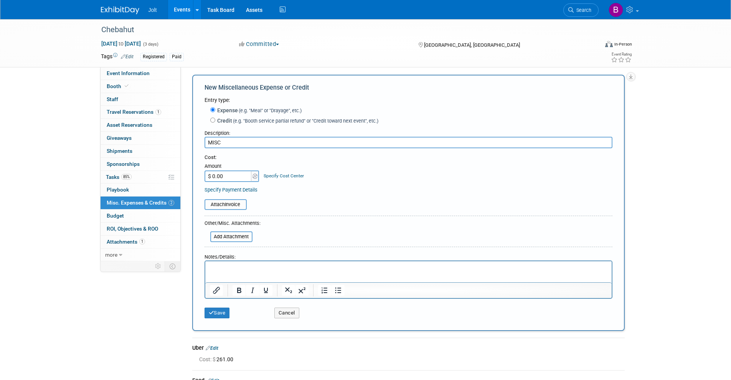
type input "MISC"
click at [231, 180] on input "$ 0.00" at bounding box center [228, 177] width 48 height 12
type input "$ 50.00"
click at [218, 308] on div "Save" at bounding box center [234, 311] width 70 height 16
click at [218, 312] on button "Save" at bounding box center [216, 313] width 25 height 11
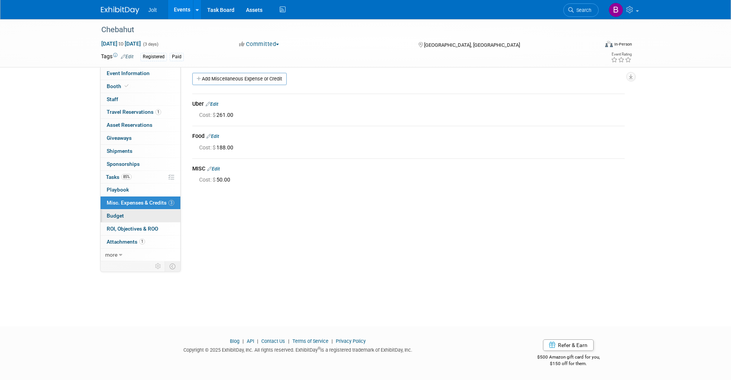
click at [134, 215] on link "Budget" at bounding box center [140, 216] width 80 height 13
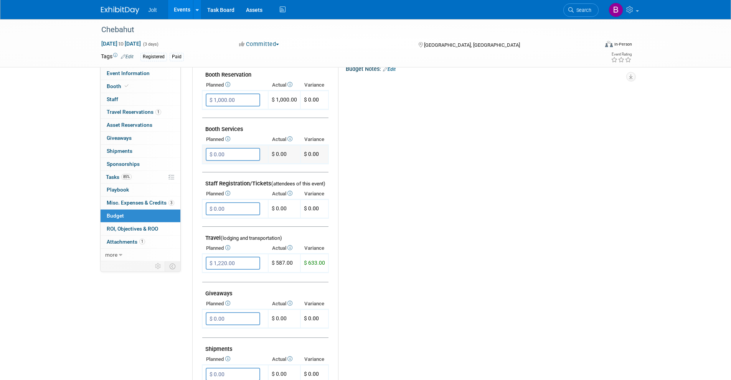
scroll to position [148, 0]
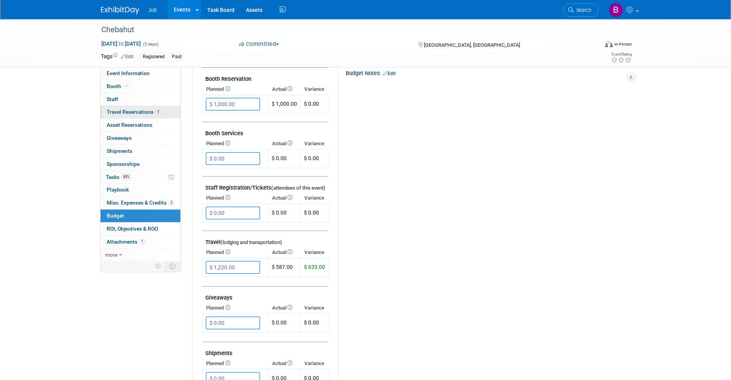
click at [139, 111] on span "Travel Reservations 1" at bounding box center [134, 112] width 54 height 6
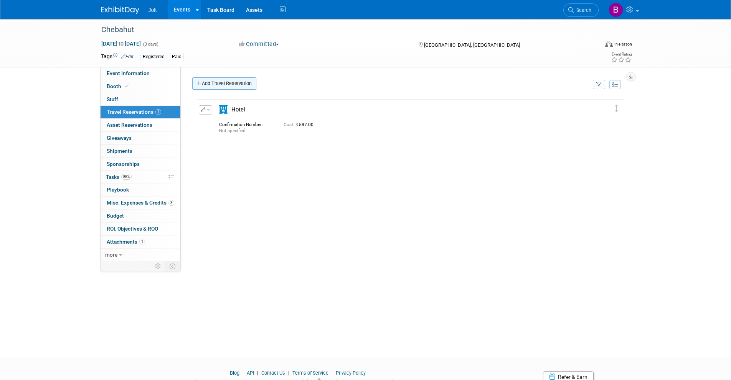
scroll to position [0, 0]
click at [234, 86] on link "Add Travel Reservation" at bounding box center [224, 83] width 64 height 12
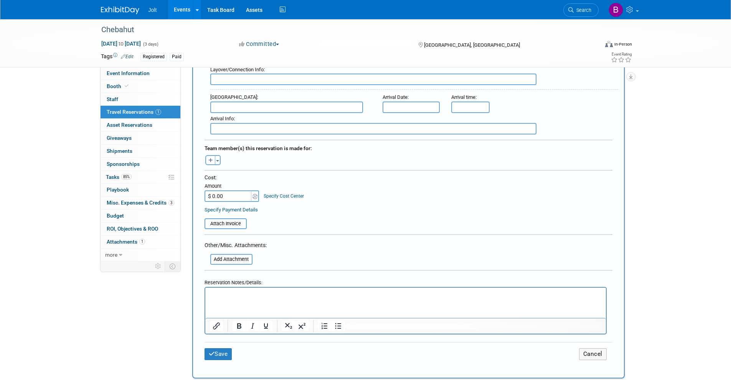
scroll to position [329, 0]
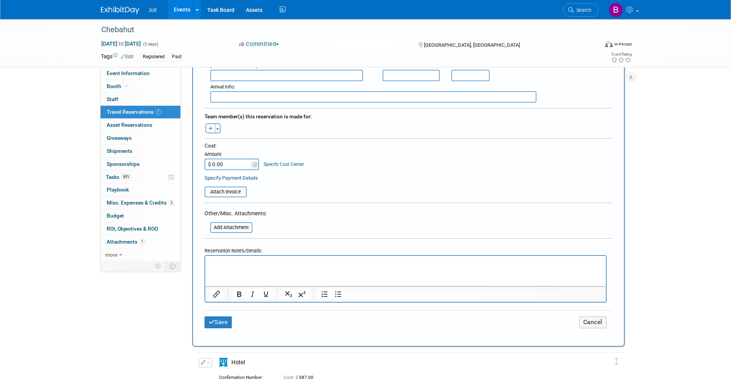
click at [225, 161] on input "$ 0.00" at bounding box center [228, 165] width 48 height 12
type input "$ 633.00"
drag, startPoint x: 219, startPoint y: 325, endPoint x: 217, endPoint y: 321, distance: 4.1
click at [219, 325] on button "Save" at bounding box center [218, 323] width 28 height 12
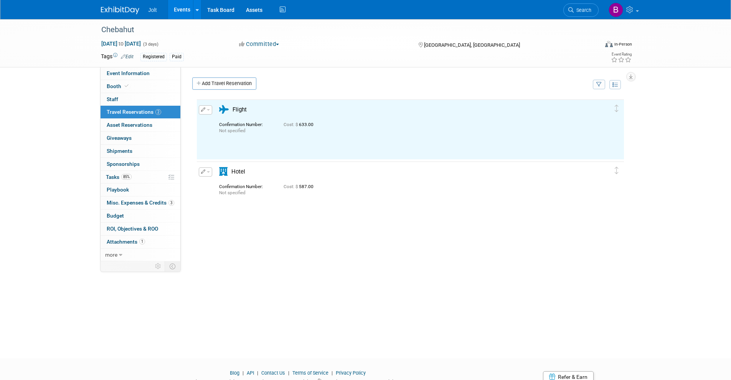
scroll to position [0, 0]
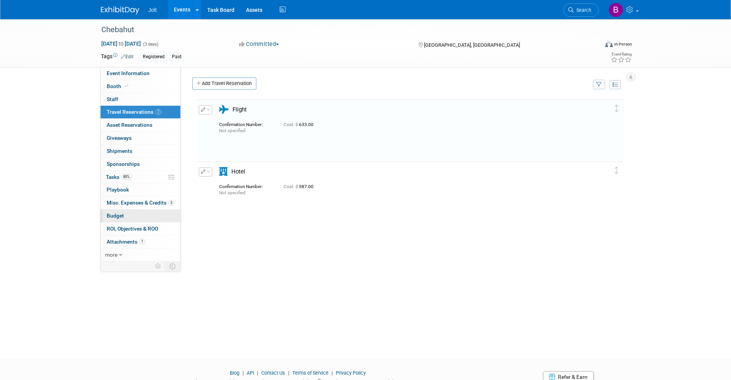
click at [120, 215] on span "Budget" at bounding box center [115, 216] width 17 height 6
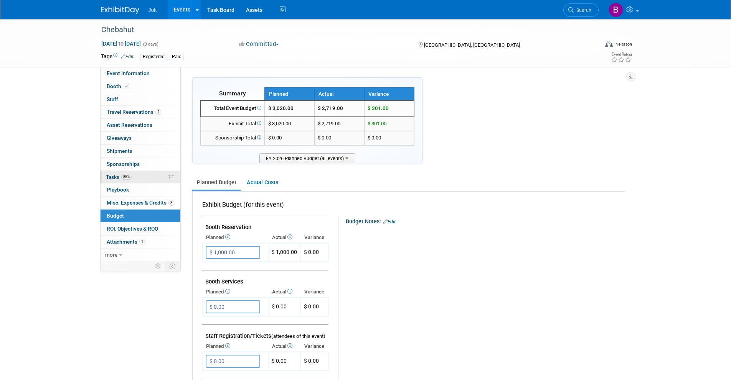
click at [134, 177] on link "85% Tasks 85%" at bounding box center [140, 177] width 80 height 13
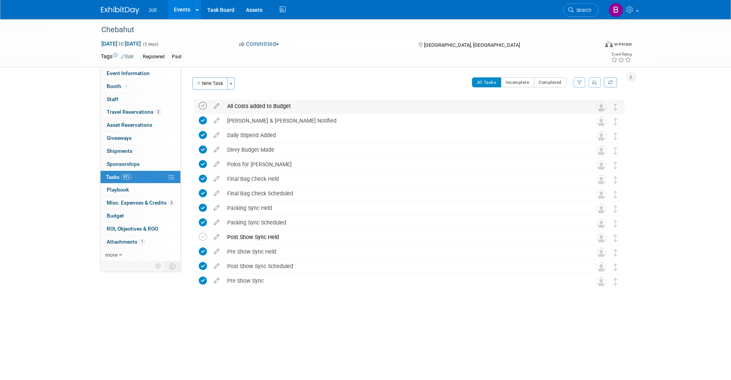
click at [199, 103] on icon at bounding box center [203, 106] width 8 height 8
click at [258, 239] on div "Post Show Sync Held" at bounding box center [401, 237] width 357 height 13
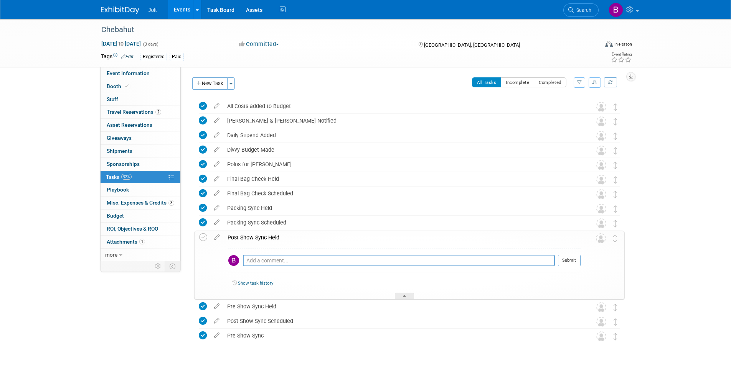
drag, startPoint x: 683, startPoint y: 261, endPoint x: 678, endPoint y: 260, distance: 5.9
click at [683, 261] on div "Chebahut Sep 23, 2025 to Sep 25, 2025 (3 days) Sep 23, 2025 to Sep 25, 2025 Com…" at bounding box center [365, 205] width 731 height 372
click at [403, 297] on icon at bounding box center [404, 297] width 3 height 5
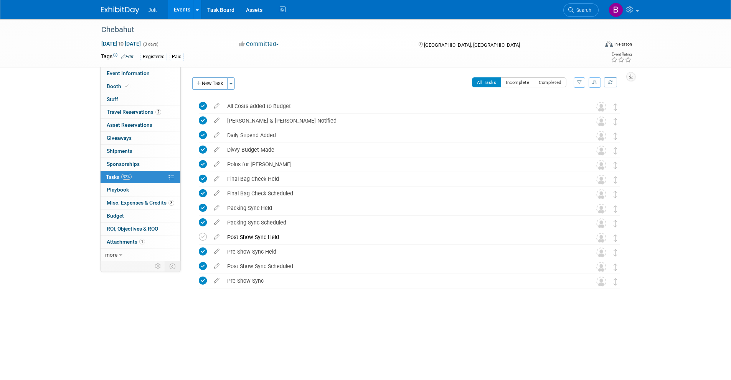
click at [137, 11] on img at bounding box center [120, 11] width 38 height 8
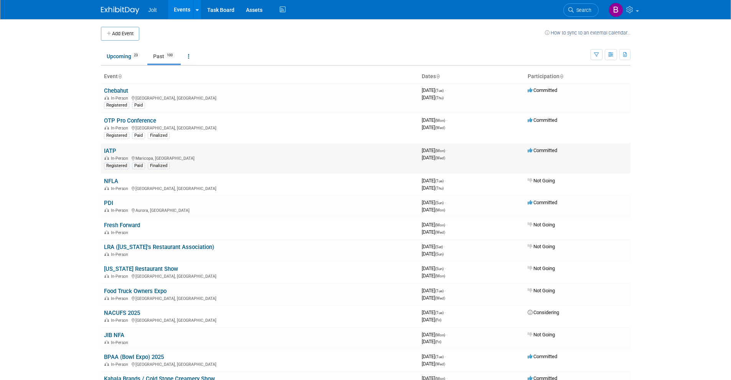
click at [113, 152] on link "IATP" at bounding box center [110, 151] width 12 height 7
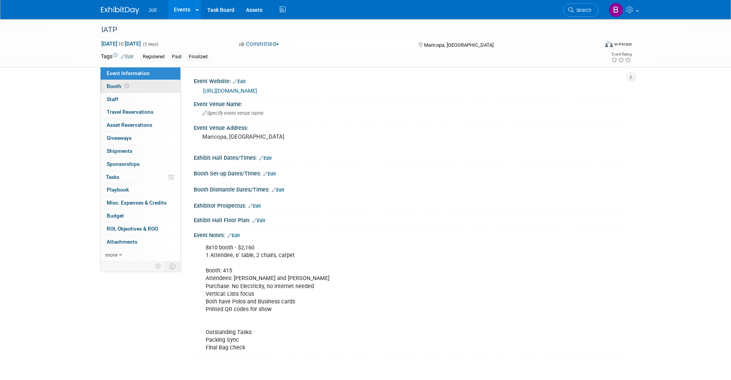
click at [141, 87] on link "Booth" at bounding box center [140, 86] width 80 height 13
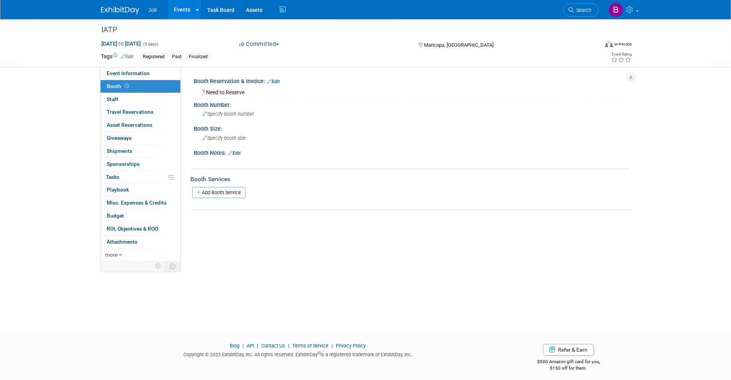
click at [276, 82] on link "Edit" at bounding box center [273, 81] width 13 height 5
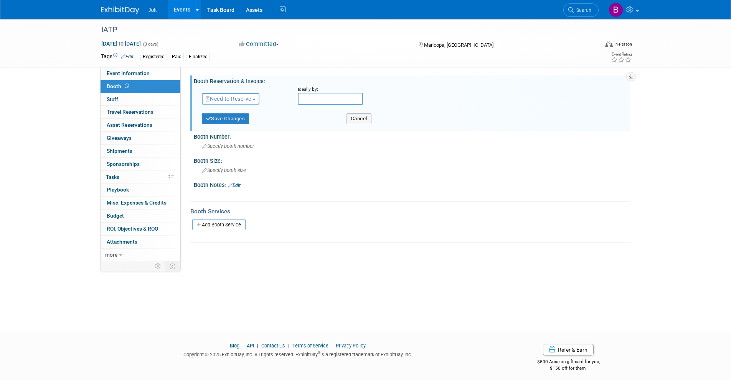
click at [240, 102] on span "Need to Reserve" at bounding box center [229, 99] width 46 height 6
click at [237, 123] on link "Reserved" at bounding box center [243, 122] width 82 height 11
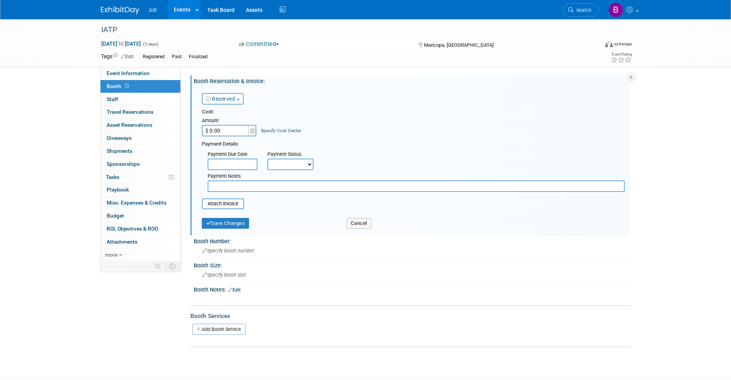
click at [232, 132] on input "$ 0.00" at bounding box center [226, 131] width 48 height 12
type input "$ 2,163.00"
click at [290, 164] on select "Not Paid Yet Partially Paid Paid in Full" at bounding box center [290, 165] width 46 height 12
select select "1"
click at [267, 159] on select "Not Paid Yet Partially Paid Paid in Full" at bounding box center [290, 165] width 46 height 12
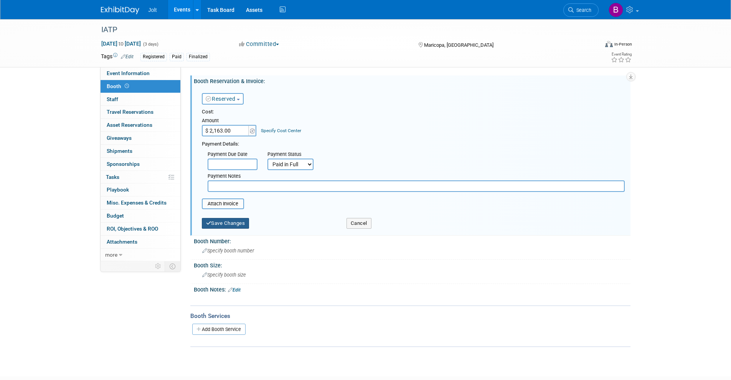
click at [235, 225] on button "Save Changes" at bounding box center [226, 223] width 48 height 11
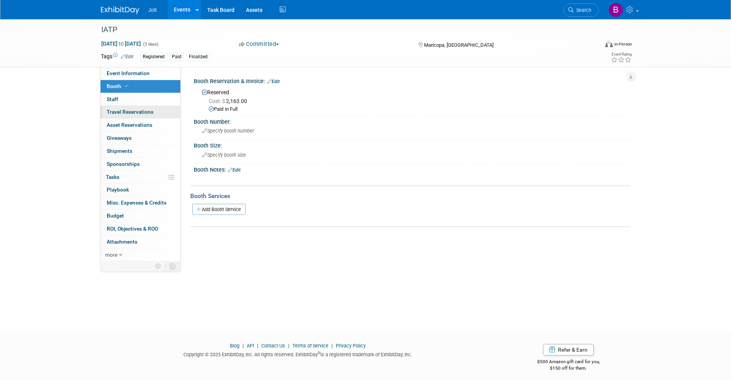
click at [128, 113] on span "Travel Reservations 0" at bounding box center [130, 112] width 47 height 6
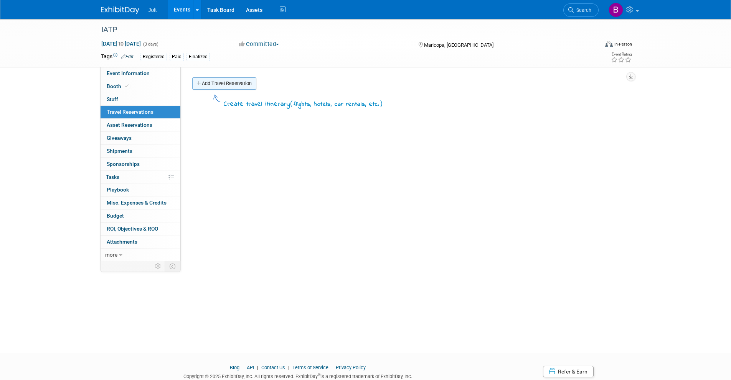
click at [229, 85] on link "Add Travel Reservation" at bounding box center [224, 83] width 64 height 12
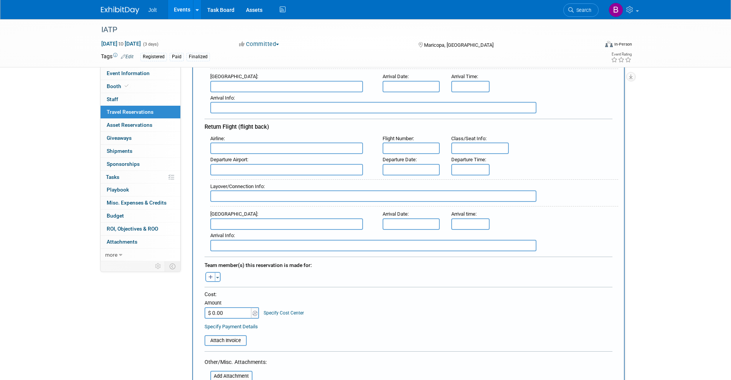
scroll to position [260, 0]
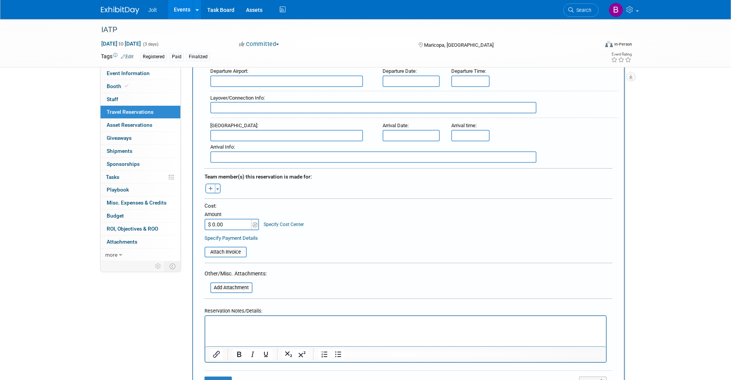
click at [225, 226] on input "$ 0.00" at bounding box center [228, 225] width 48 height 12
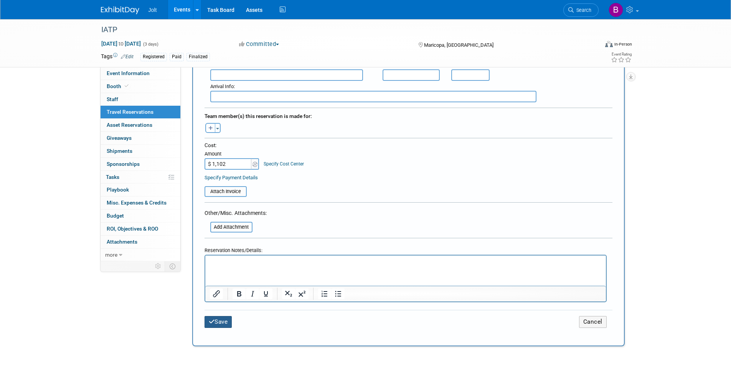
type input "$ 1,102.00"
click at [219, 324] on button "Save" at bounding box center [218, 322] width 28 height 12
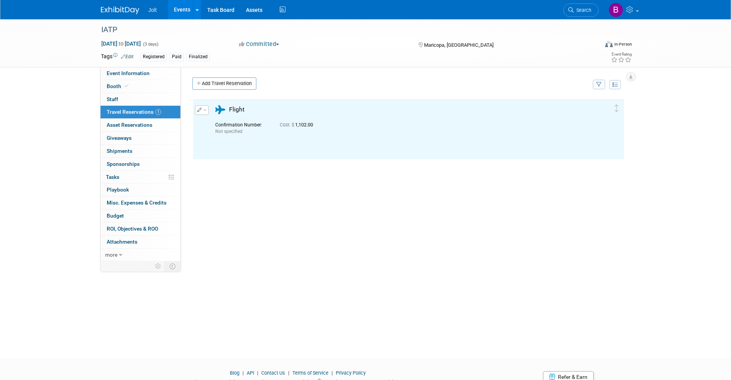
scroll to position [0, 0]
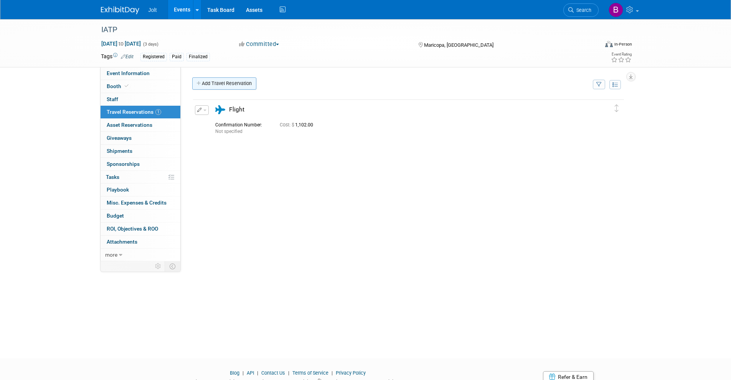
click at [223, 84] on link "Add Travel Reservation" at bounding box center [224, 83] width 64 height 12
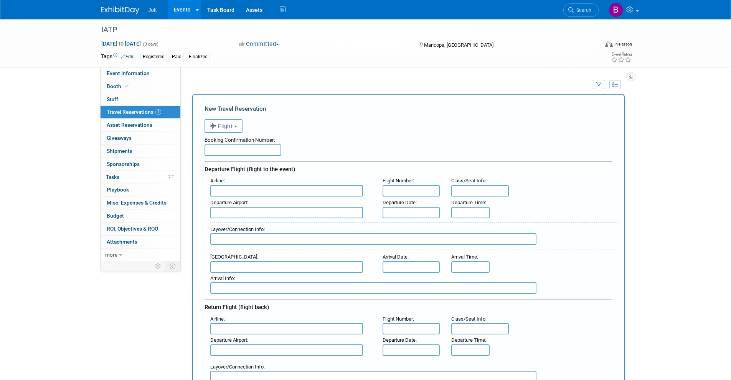
click at [235, 125] on button "Flight" at bounding box center [223, 126] width 38 height 14
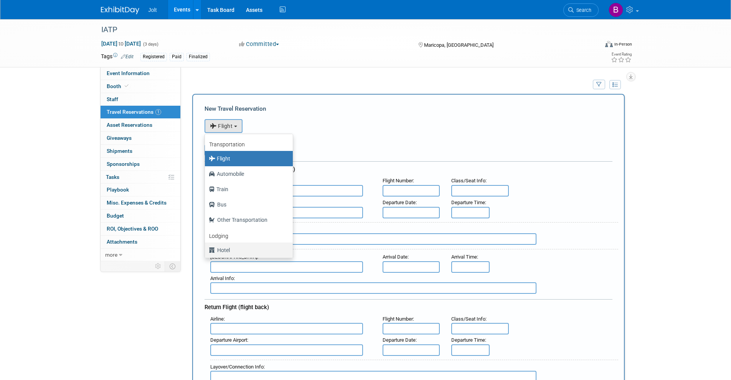
drag, startPoint x: 226, startPoint y: 252, endPoint x: 226, endPoint y: 248, distance: 4.2
click at [226, 252] on label "Hotel" at bounding box center [247, 250] width 76 height 12
click at [206, 252] on input "Hotel" at bounding box center [203, 249] width 5 height 5
select select "6"
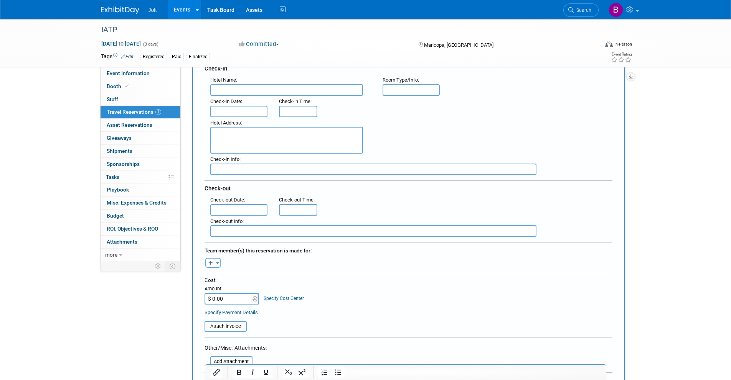
scroll to position [158, 0]
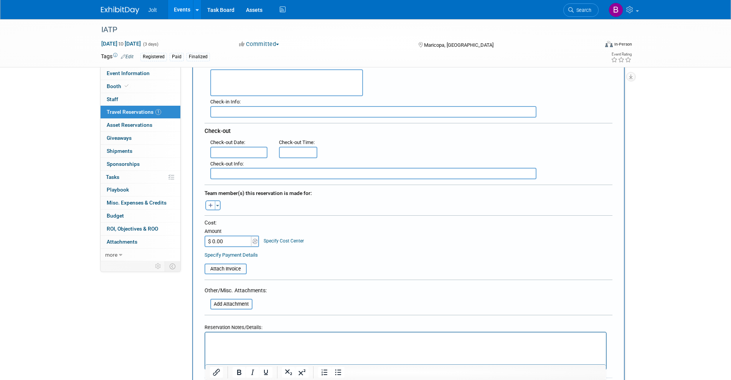
click at [223, 243] on input "$ 0.00" at bounding box center [228, 242] width 48 height 12
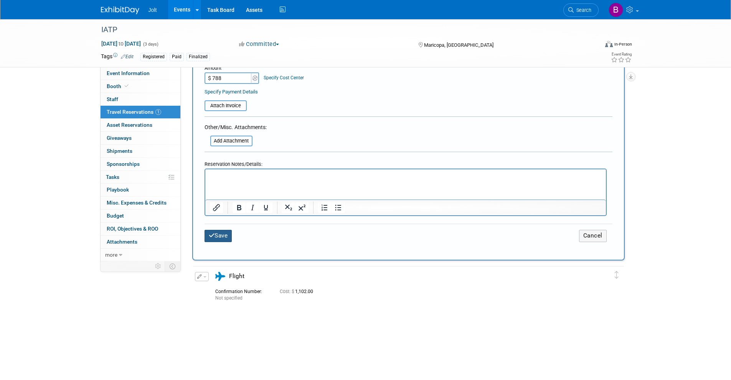
type input "$ 788.00"
click at [219, 234] on button "Save" at bounding box center [218, 236] width 28 height 12
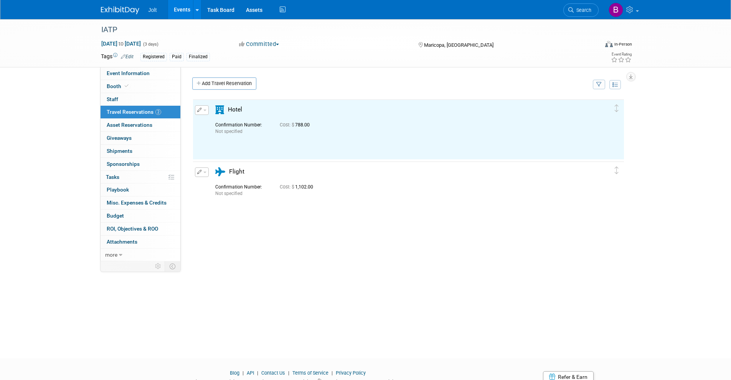
scroll to position [0, 0]
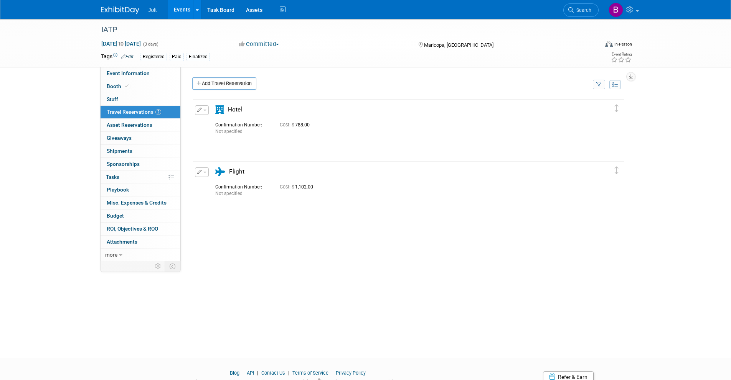
drag, startPoint x: 124, startPoint y: 206, endPoint x: 164, endPoint y: 169, distance: 54.8
click at [124, 206] on link "0 Misc. Expenses & Credits 0" at bounding box center [140, 203] width 80 height 13
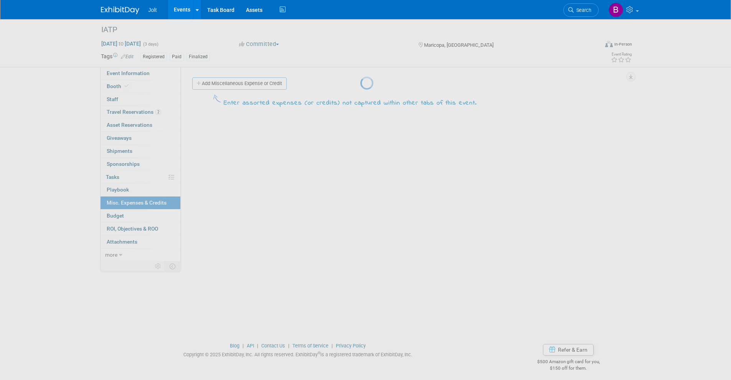
click at [360, 82] on div at bounding box center [365, 190] width 11 height 380
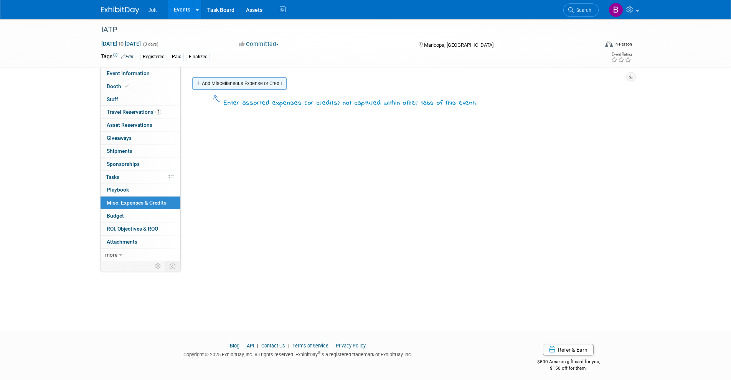
click at [224, 84] on link "Add Miscellaneous Expense or Credit" at bounding box center [239, 83] width 94 height 12
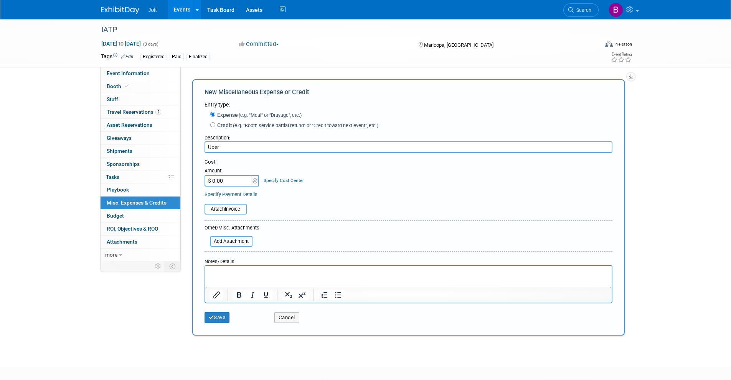
type input "Uber"
click at [244, 179] on input "$ 0.00" at bounding box center [228, 181] width 48 height 12
type input "$ 214.00"
click at [222, 318] on button "Save" at bounding box center [216, 318] width 25 height 11
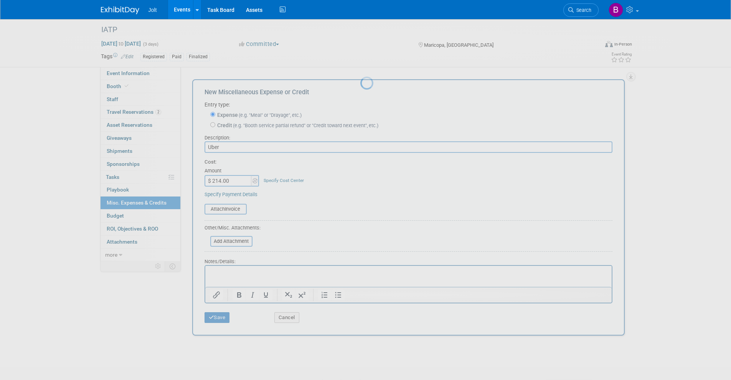
scroll to position [5, 0]
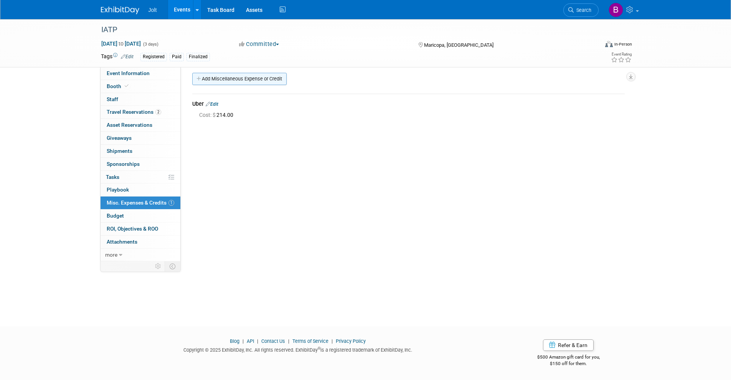
click at [228, 81] on link "Add Miscellaneous Expense or Credit" at bounding box center [239, 79] width 94 height 12
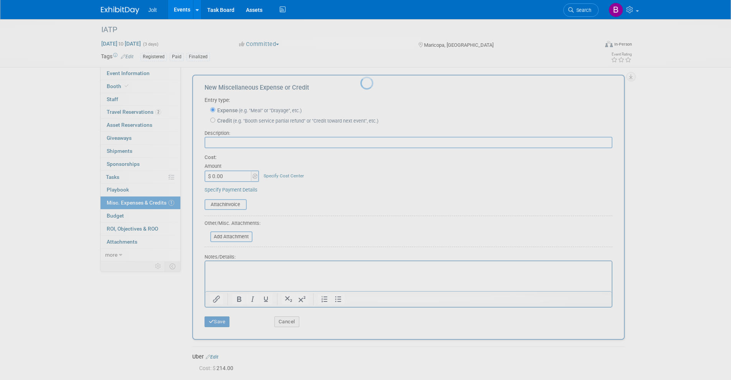
scroll to position [0, 0]
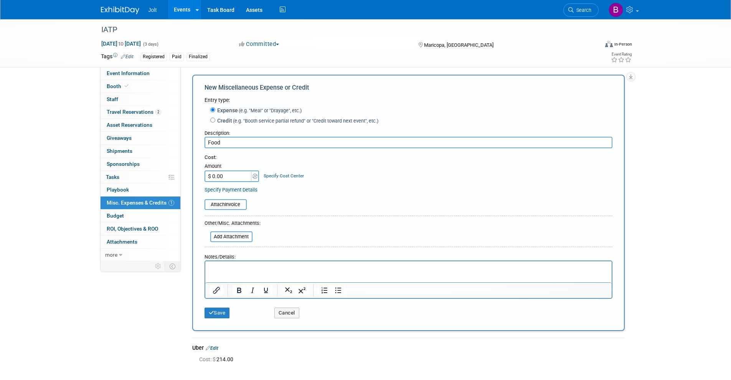
type input "Food"
click at [228, 175] on input "$ 0.00" at bounding box center [228, 177] width 48 height 12
type input "$ 218.00"
click at [224, 311] on button "Save" at bounding box center [216, 313] width 25 height 11
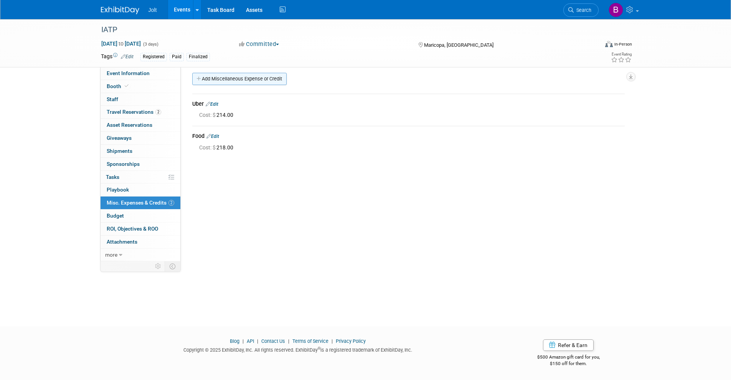
click at [242, 81] on link "Add Miscellaneous Expense or Credit" at bounding box center [239, 79] width 94 height 12
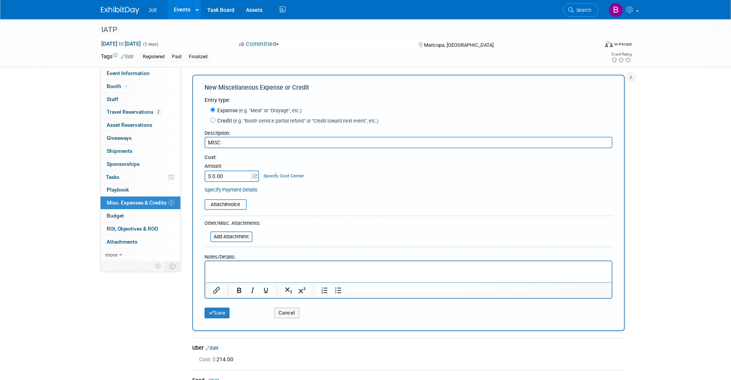
type input "MISC"
click at [230, 173] on input "$ 0.00" at bounding box center [228, 177] width 48 height 12
type input "$ 152.00"
click at [210, 312] on icon "submit" at bounding box center [211, 313] width 5 height 5
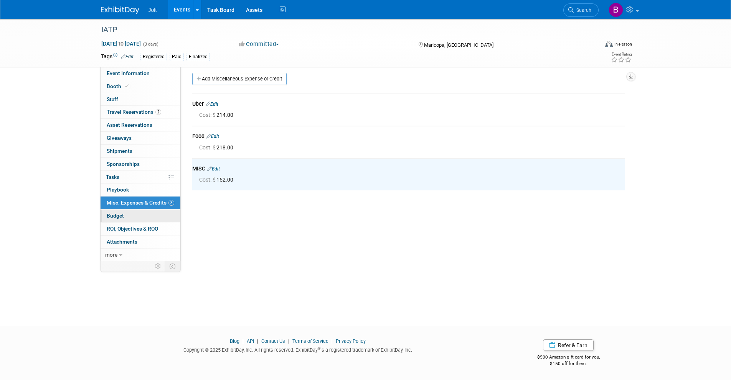
click at [140, 217] on link "Budget" at bounding box center [140, 216] width 80 height 13
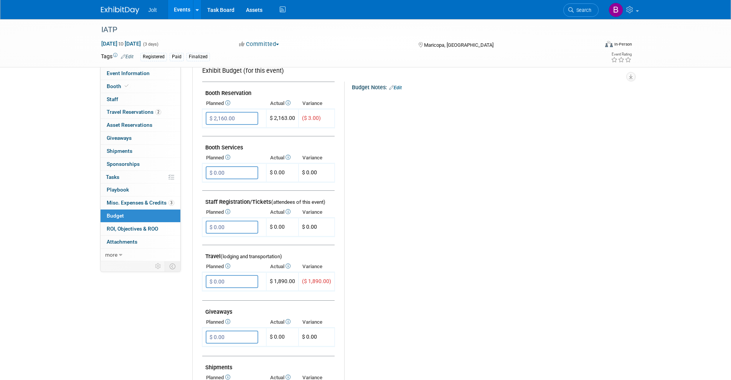
scroll to position [159, 0]
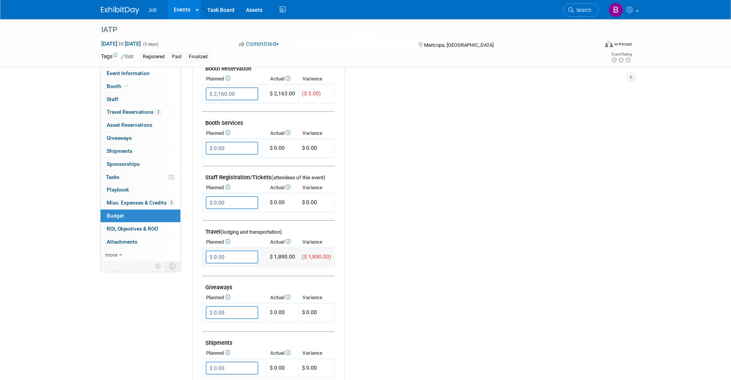
click at [226, 257] on input "$ 0.00" at bounding box center [232, 257] width 53 height 13
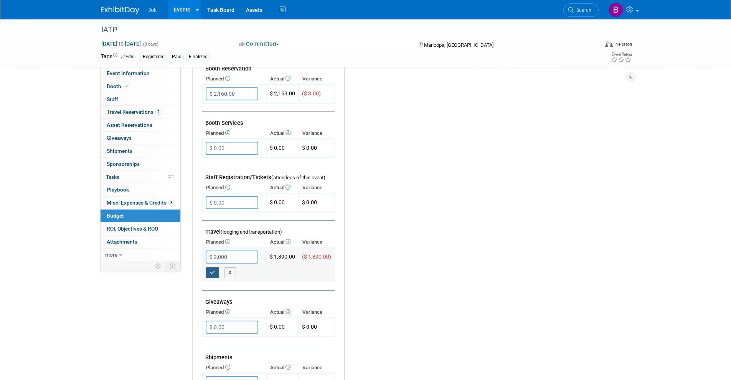
type input "$ 2,000.00"
click at [214, 270] on icon "button" at bounding box center [212, 272] width 5 height 5
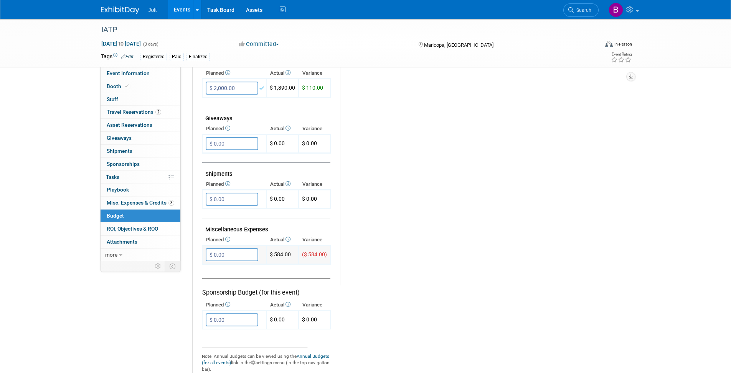
scroll to position [340, 0]
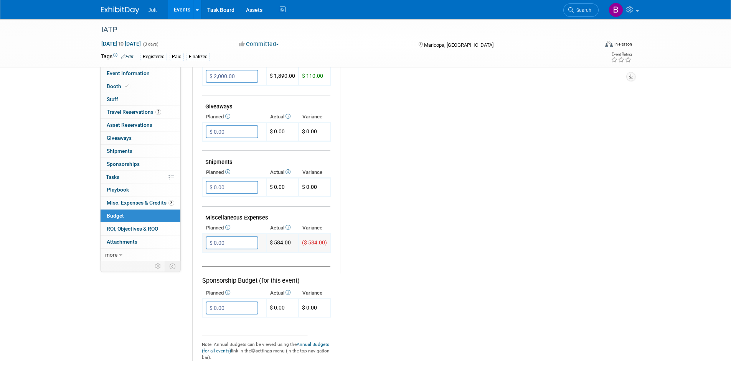
click at [224, 244] on input "$ 0.00" at bounding box center [232, 243] width 53 height 13
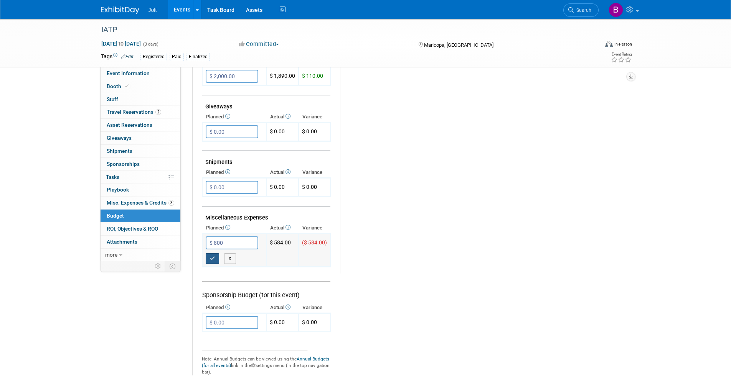
type input "$ 800.00"
click at [213, 258] on icon "button" at bounding box center [212, 258] width 5 height 5
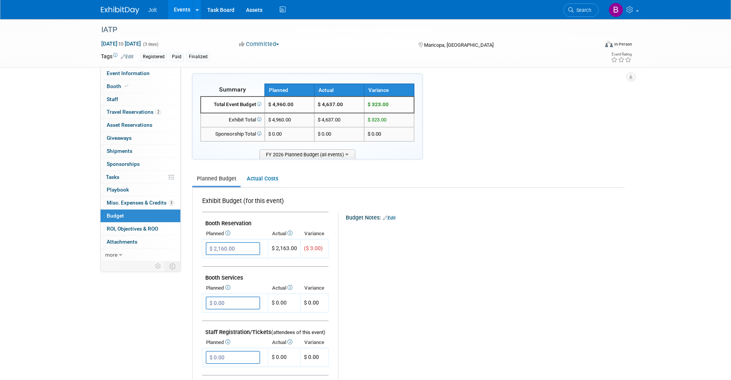
scroll to position [0, 0]
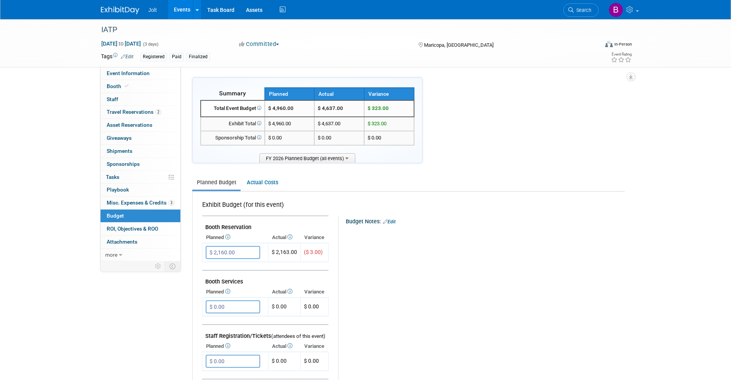
click at [133, 10] on img at bounding box center [120, 11] width 38 height 8
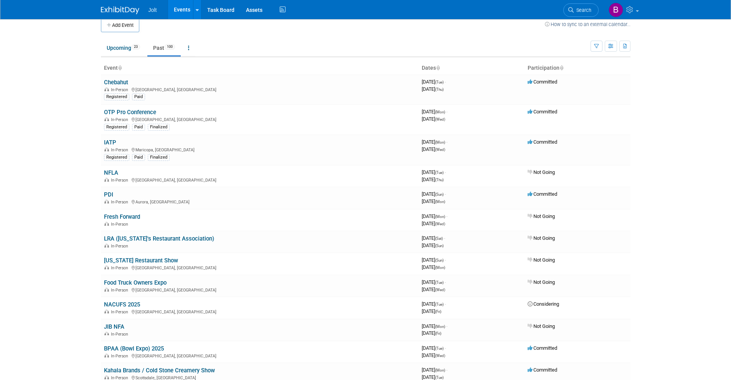
scroll to position [9, 0]
click at [113, 53] on link "Upcoming 23" at bounding box center [123, 47] width 45 height 15
